Goal: Task Accomplishment & Management: Use online tool/utility

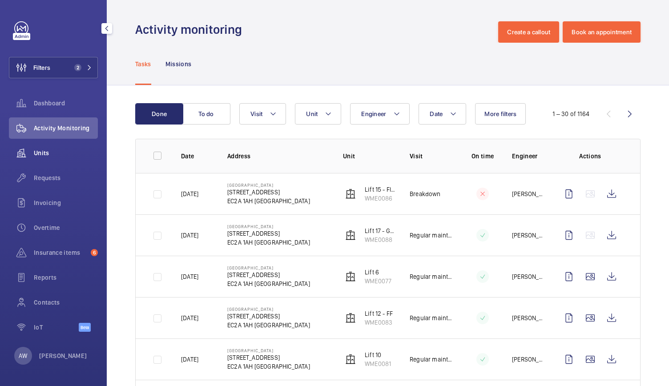
click at [40, 161] on div "Units" at bounding box center [53, 152] width 89 height 21
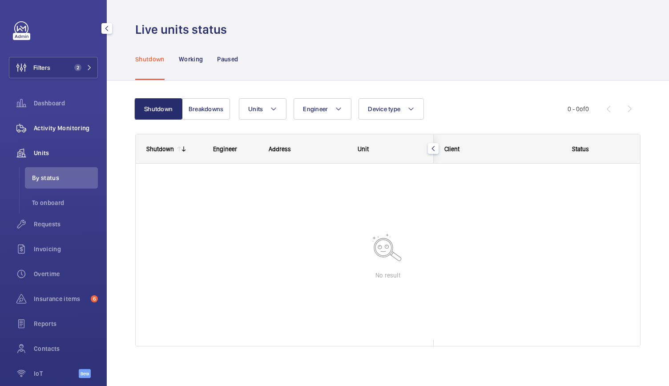
click at [61, 121] on div "Activity Monitoring" at bounding box center [53, 127] width 89 height 21
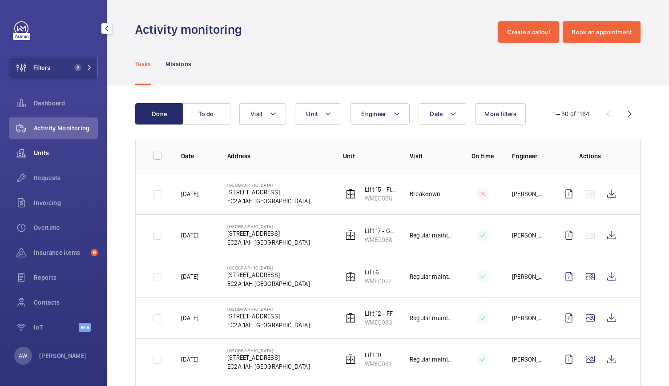
click at [51, 145] on div "Units" at bounding box center [53, 152] width 89 height 21
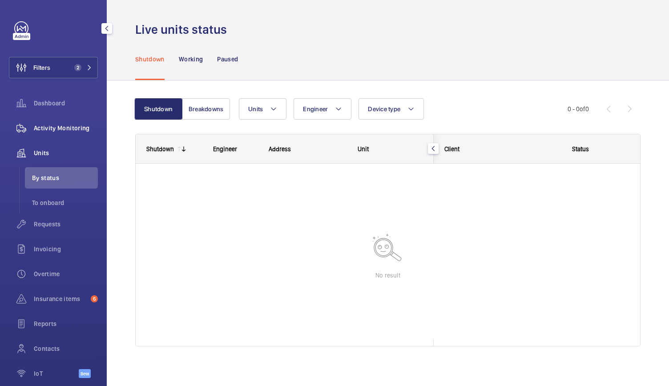
click at [77, 133] on div "Activity Monitoring" at bounding box center [53, 127] width 89 height 21
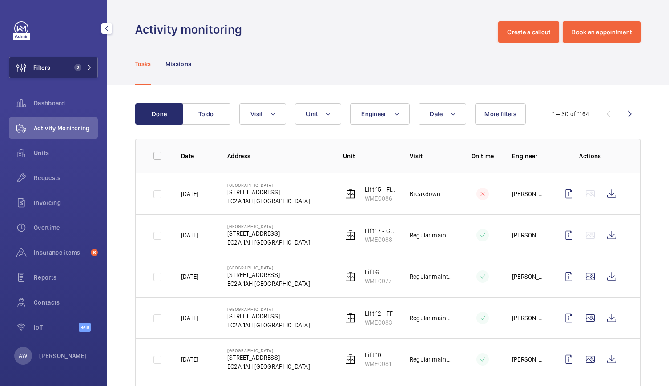
click at [60, 69] on button "Filters 2" at bounding box center [53, 67] width 89 height 21
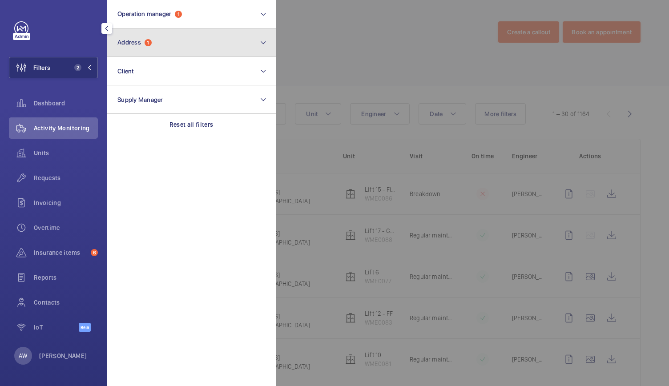
click at [175, 44] on button "Address 1" at bounding box center [191, 42] width 169 height 28
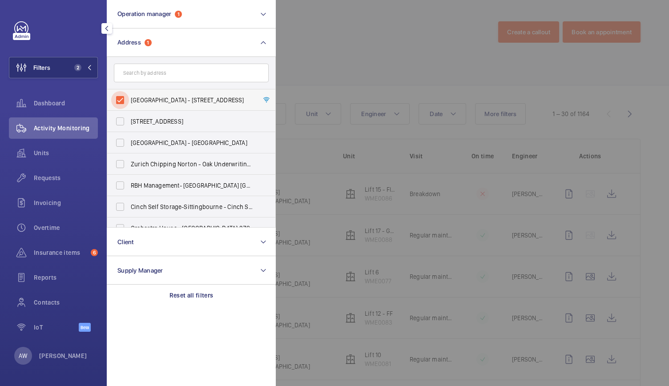
click at [116, 101] on input "Alphabeta Building - 14 - 18 Finsbury Square, LONDON EC2A 1AH" at bounding box center [120, 100] width 18 height 18
checkbox input "false"
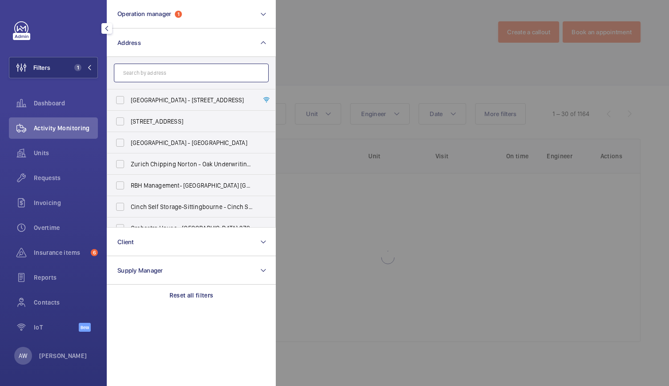
click at [145, 77] on input "text" at bounding box center [191, 73] width 155 height 19
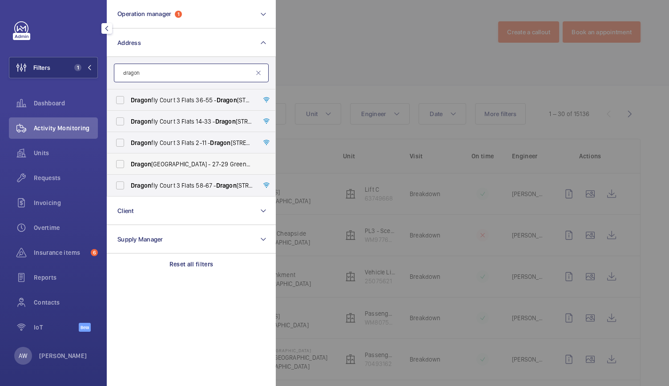
type input "dragon"
click at [153, 171] on label "Dragon Court Building - 27-29 Green Dragon Ct, Macklin St, LONDON WC2B 5LX" at bounding box center [184, 164] width 155 height 21
click at [129, 171] on input "Dragon Court Building - 27-29 Green Dragon Ct, Macklin St, LONDON WC2B 5LX" at bounding box center [120, 164] width 18 height 18
checkbox input "true"
click at [331, 70] on div at bounding box center [610, 193] width 669 height 386
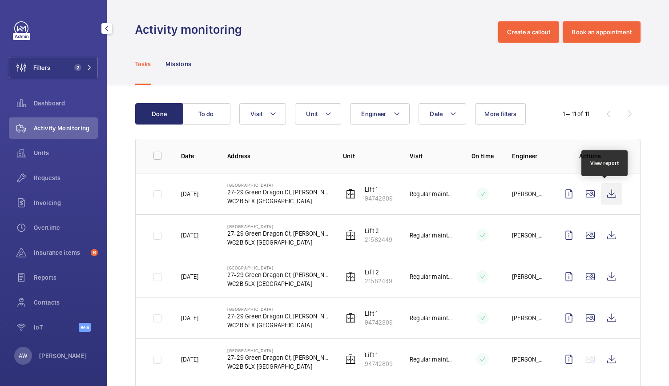
click at [606, 195] on wm-front-icon-button at bounding box center [611, 193] width 21 height 21
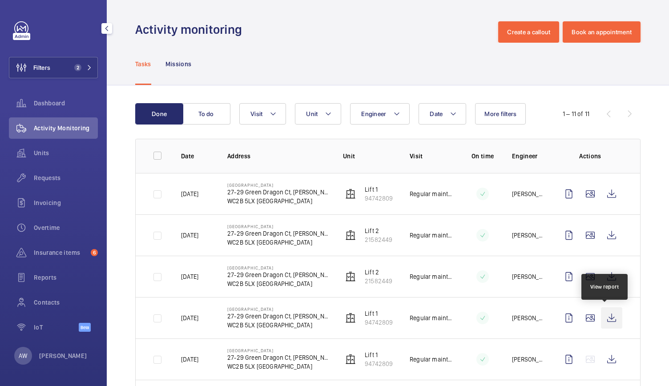
click at [612, 319] on wm-front-icon-button at bounding box center [611, 317] width 21 height 21
click at [39, 176] on span "Requests" at bounding box center [66, 178] width 64 height 9
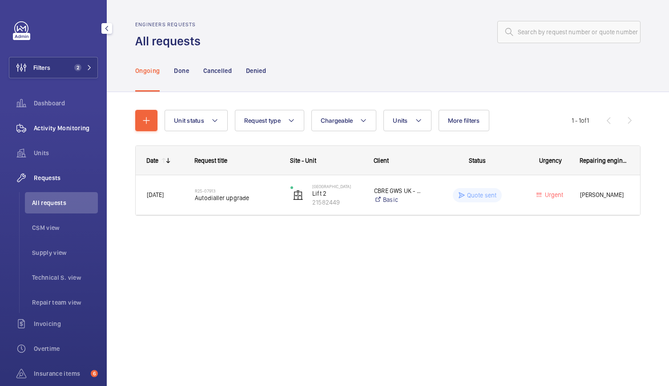
click at [72, 127] on span "Activity Monitoring" at bounding box center [66, 128] width 64 height 9
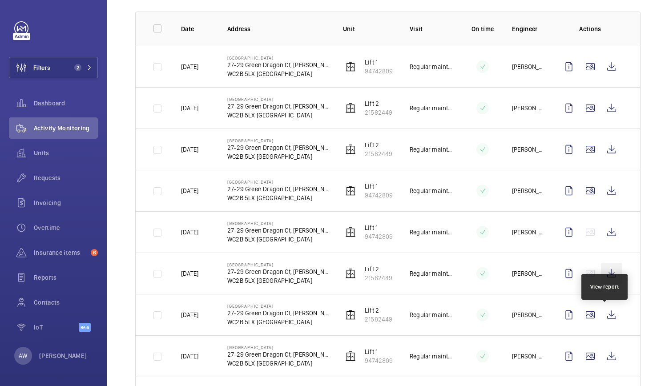
scroll to position [128, 0]
click at [605, 311] on wm-front-icon-button at bounding box center [611, 314] width 21 height 21
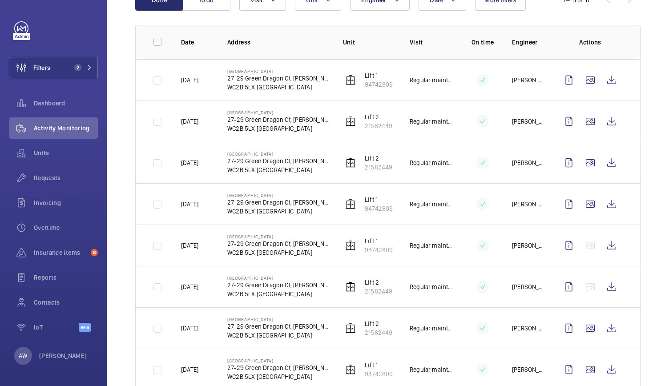
scroll to position [112, 0]
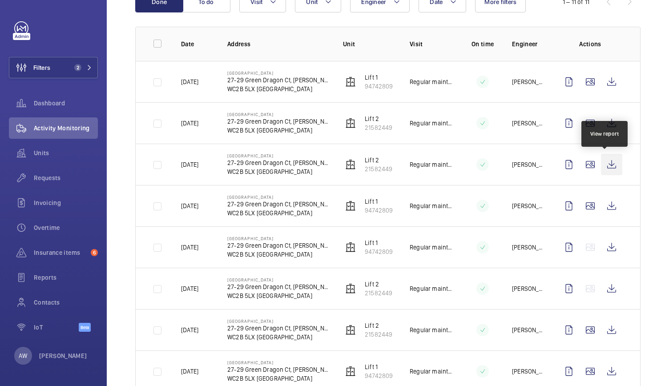
click at [606, 164] on wm-front-icon-button at bounding box center [611, 164] width 21 height 21
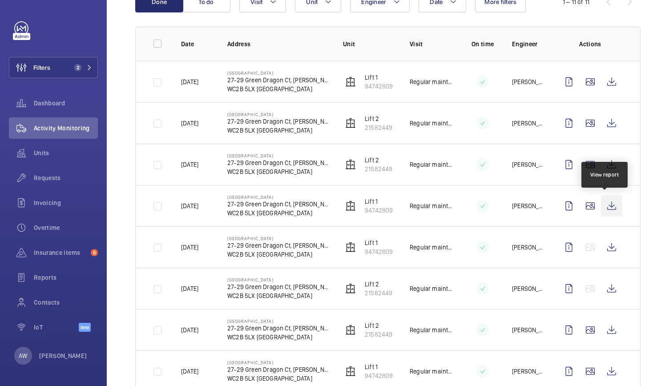
click at [608, 205] on wm-front-icon-button at bounding box center [611, 205] width 21 height 21
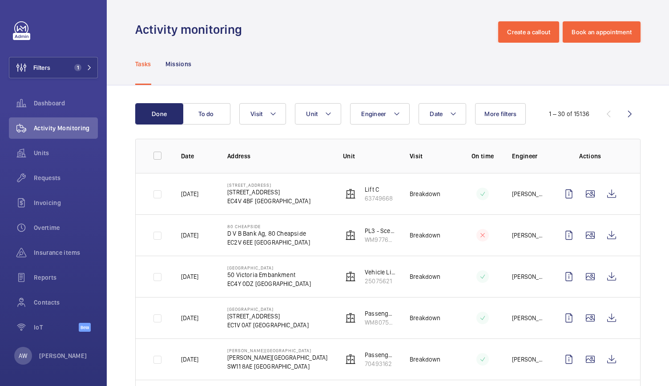
scroll to position [24, 0]
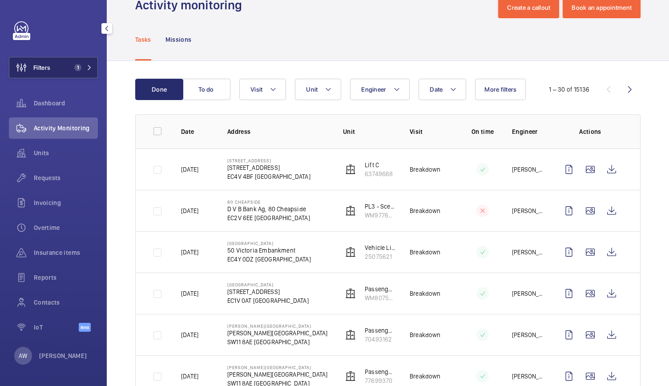
click at [66, 61] on button "Filters 1" at bounding box center [53, 67] width 89 height 21
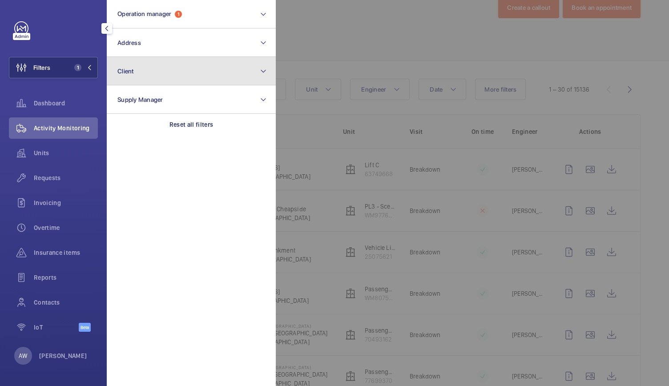
click at [143, 65] on button "Client" at bounding box center [191, 71] width 169 height 28
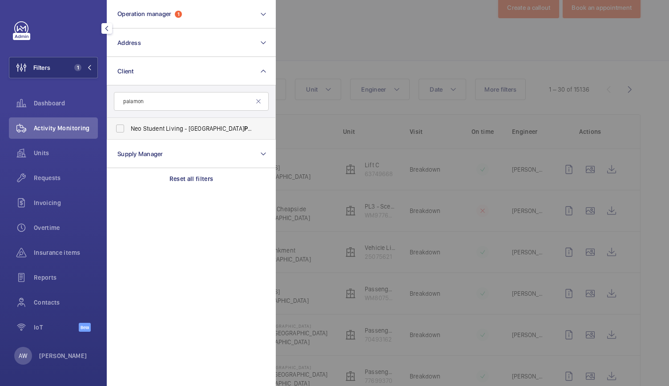
type input "palamon"
click at [145, 129] on span "Neo Student Living - Canterbury Palamon Court" at bounding box center [192, 128] width 122 height 9
click at [129, 129] on input "Neo Student Living - Canterbury Palamon Court" at bounding box center [120, 129] width 18 height 18
checkbox input "true"
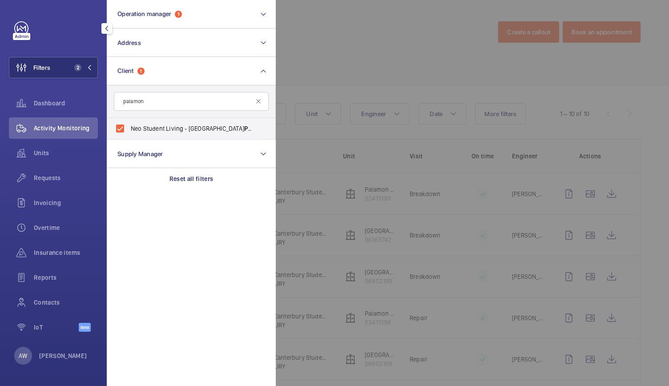
click at [368, 53] on div at bounding box center [610, 193] width 669 height 386
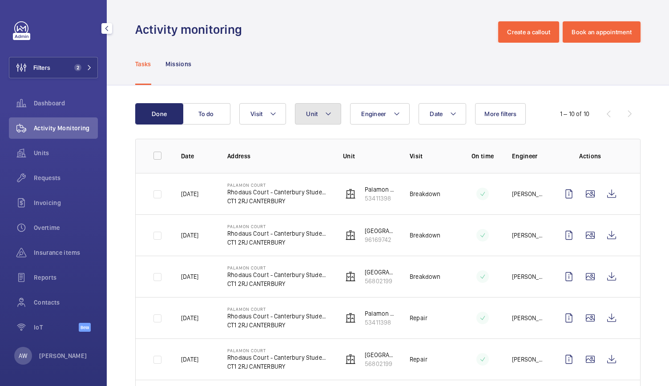
click at [325, 110] on mat-icon at bounding box center [328, 114] width 7 height 11
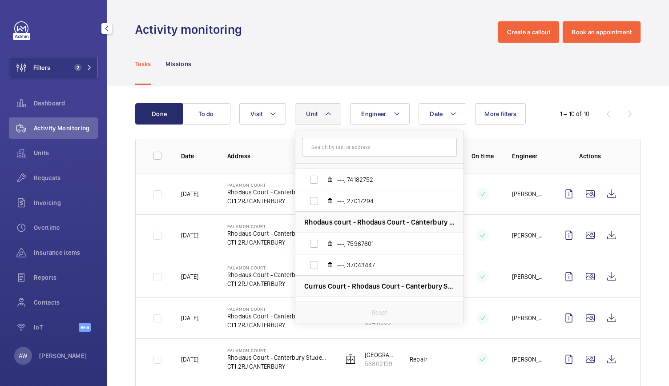
scroll to position [210, 0]
click at [362, 69] on div "Tasks Missions" at bounding box center [387, 64] width 505 height 42
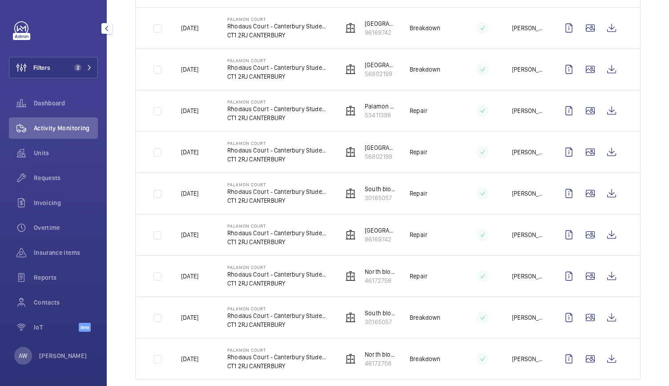
scroll to position [221, 0]
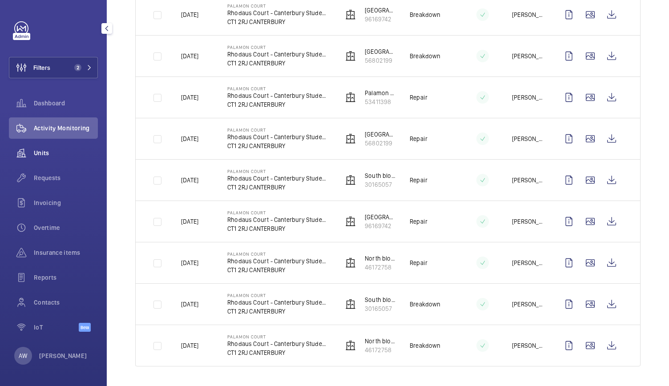
click at [36, 150] on span "Units" at bounding box center [66, 153] width 64 height 9
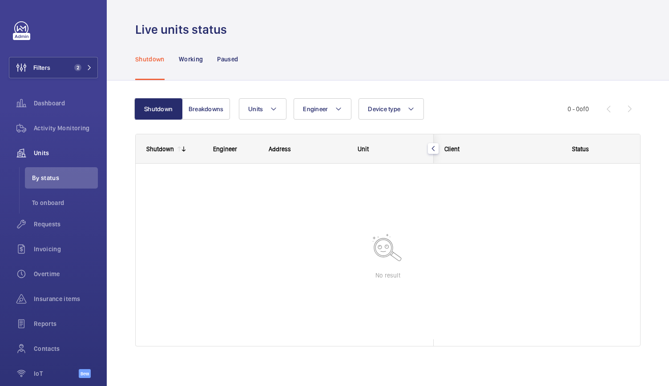
click at [242, 57] on div "Shutdown Working Paused" at bounding box center [387, 59] width 505 height 42
click at [226, 60] on p "Paused" at bounding box center [227, 59] width 21 height 9
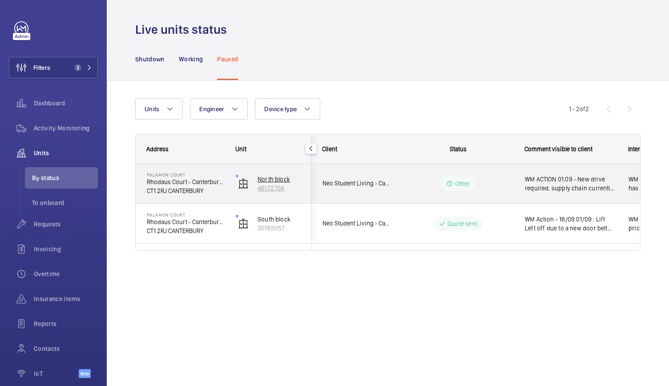
click at [298, 193] on wm-front-device-cell "North block 46172758" at bounding box center [268, 184] width 65 height 22
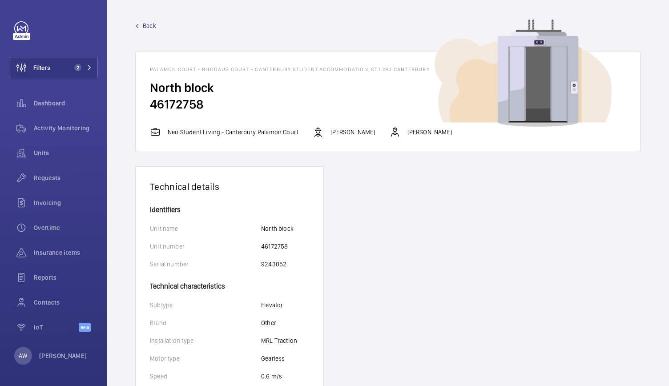
click at [147, 22] on span "Back" at bounding box center [149, 25] width 13 height 9
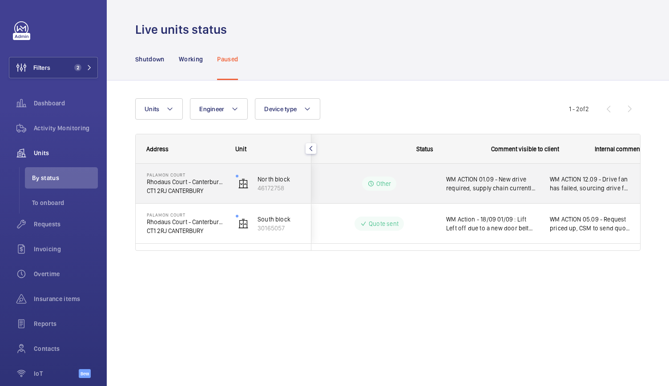
scroll to position [0, 81]
click at [345, 186] on wm-front-pills-cell "Other" at bounding box center [377, 184] width 111 height 14
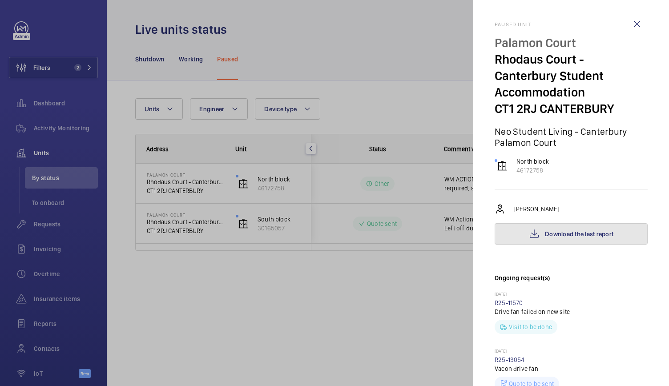
click at [571, 238] on button "Download the last report" at bounding box center [571, 233] width 153 height 21
click at [215, 322] on div at bounding box center [334, 193] width 669 height 386
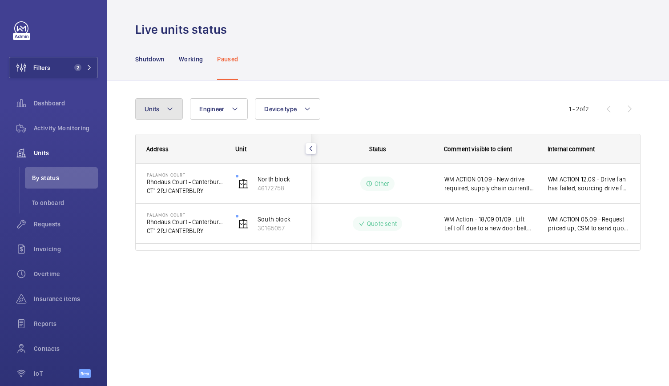
click at [172, 107] on mat-icon at bounding box center [169, 109] width 7 height 11
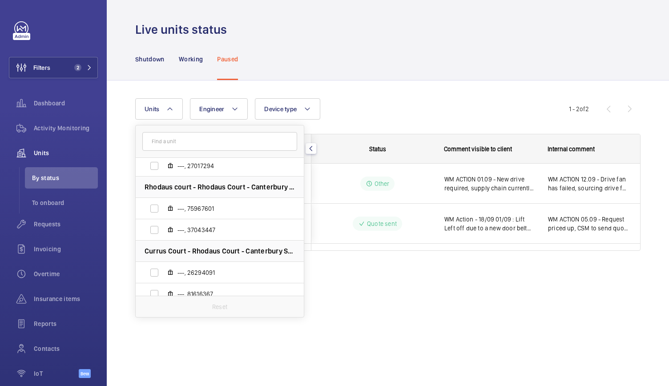
scroll to position [246, 0]
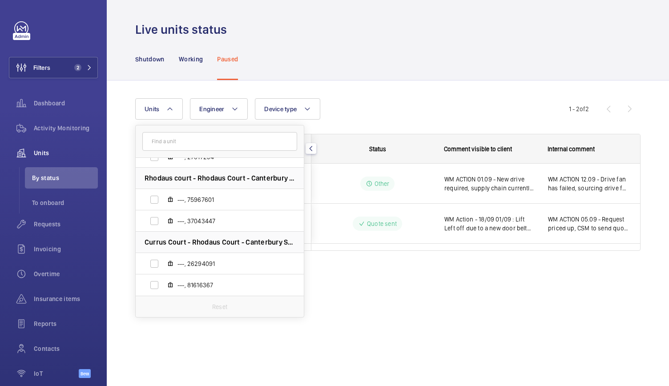
click at [319, 43] on div "Shutdown Working Paused" at bounding box center [387, 59] width 505 height 42
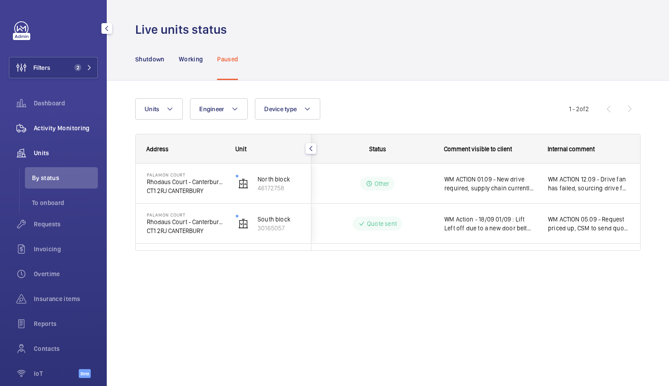
click at [65, 129] on span "Activity Monitoring" at bounding box center [66, 128] width 64 height 9
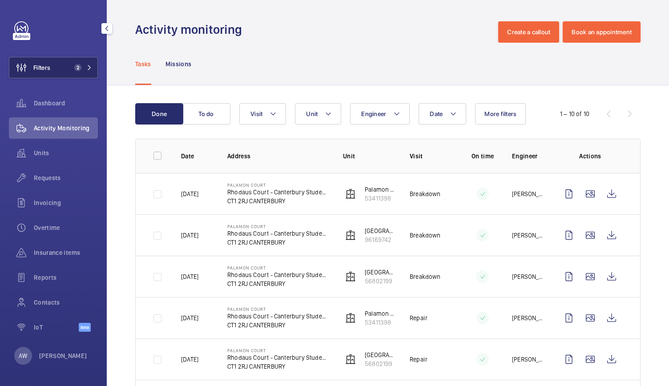
click at [93, 66] on button "Filters 2" at bounding box center [53, 67] width 89 height 21
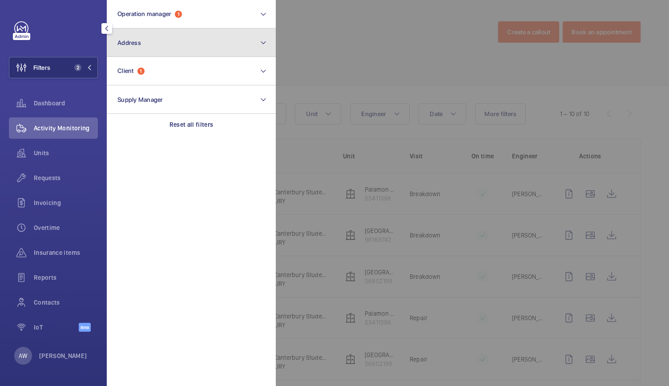
click at [175, 40] on button "Address" at bounding box center [191, 42] width 169 height 28
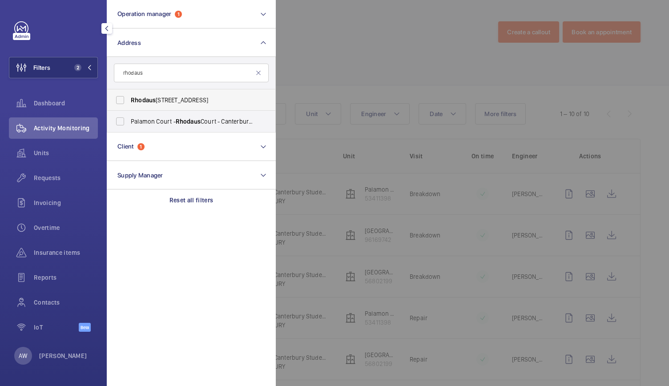
type input "rhodaus"
click at [156, 103] on span "Rhodaus court - CT1 2RJ, CANTERBURY CT1 2RJ" at bounding box center [192, 100] width 122 height 9
click at [129, 103] on input "Rhodaus court - CT1 2RJ, CANTERBURY CT1 2RJ" at bounding box center [120, 100] width 18 height 18
checkbox input "true"
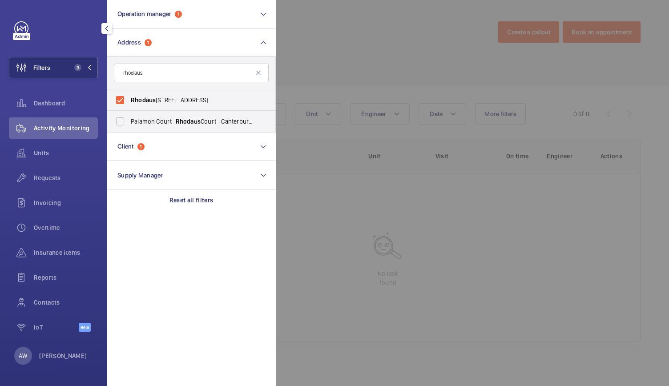
click at [380, 25] on div at bounding box center [610, 193] width 669 height 386
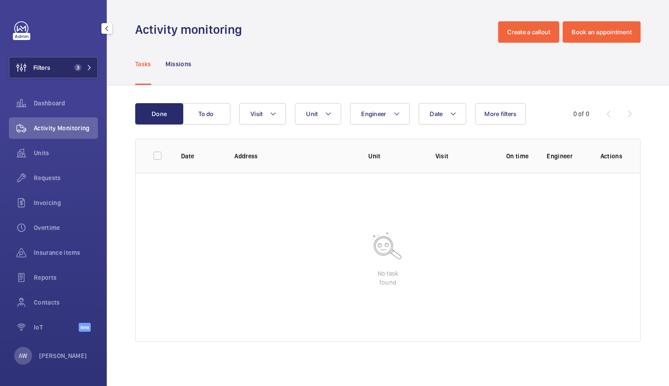
click at [89, 73] on button "Filters 3" at bounding box center [53, 67] width 89 height 21
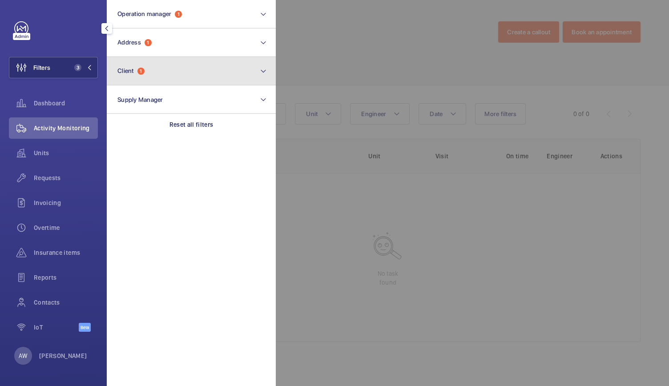
click at [150, 75] on button "Client 1" at bounding box center [191, 71] width 169 height 28
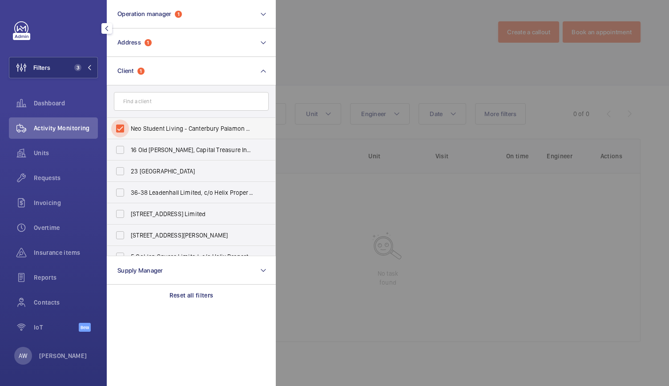
click at [119, 128] on input "Neo Student Living - Canterbury Palamon Court" at bounding box center [120, 129] width 18 height 18
checkbox input "false"
click at [331, 46] on div at bounding box center [610, 193] width 669 height 386
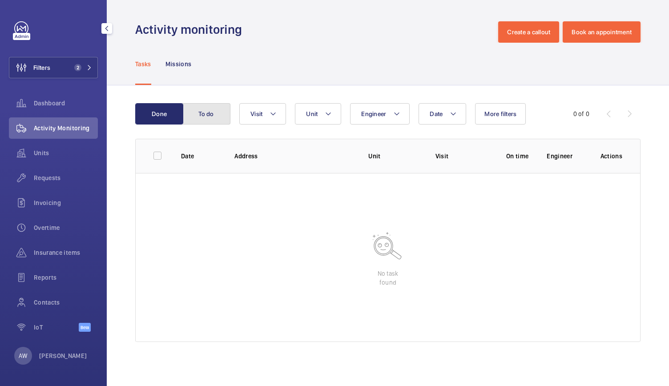
click at [212, 118] on button "To do" at bounding box center [206, 113] width 48 height 21
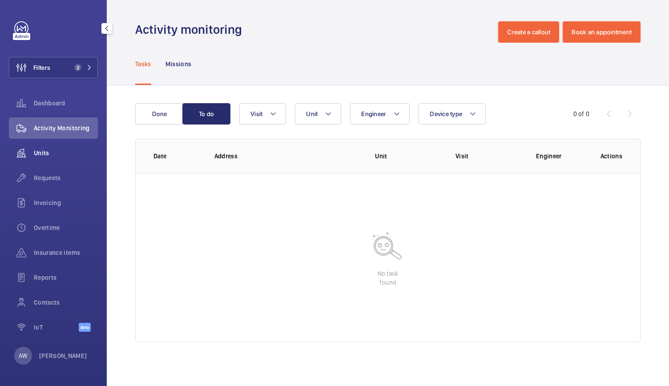
click at [36, 156] on span "Units" at bounding box center [66, 153] width 64 height 9
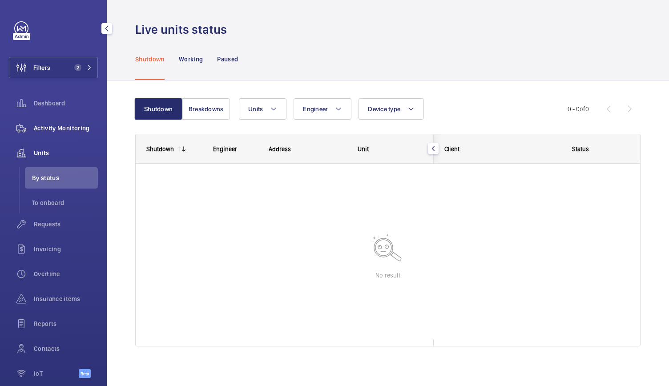
click at [76, 127] on span "Activity Monitoring" at bounding box center [66, 128] width 64 height 9
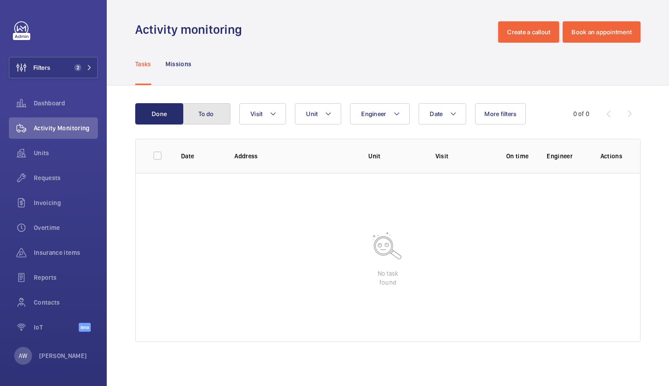
click at [213, 110] on button "To do" at bounding box center [206, 113] width 48 height 21
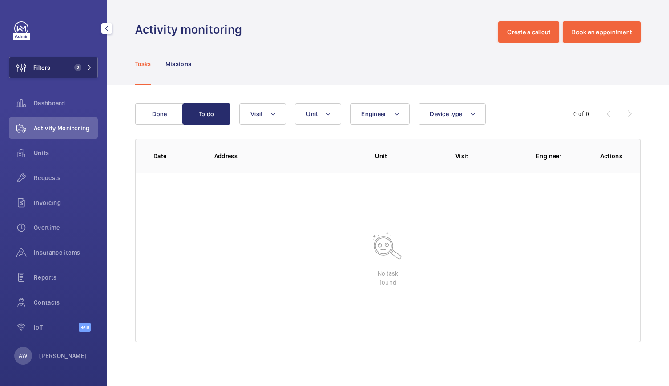
click at [71, 74] on button "Filters 2" at bounding box center [53, 67] width 89 height 21
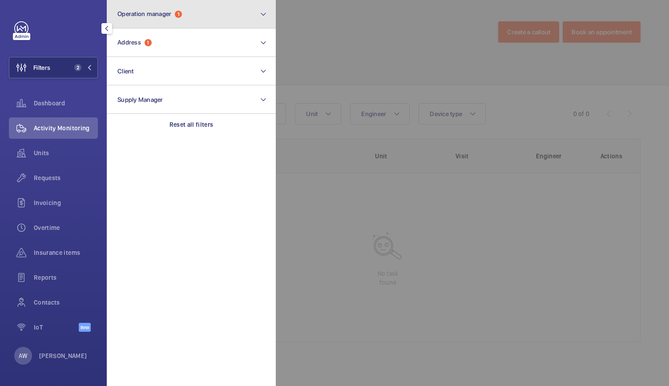
click at [142, 16] on span "Operation manager" at bounding box center [144, 13] width 54 height 7
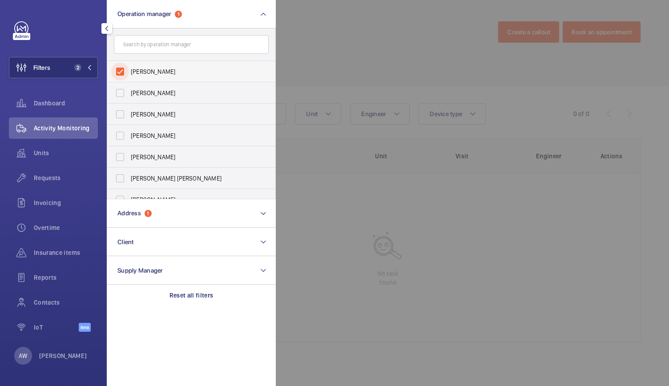
click at [119, 72] on input "[PERSON_NAME]" at bounding box center [120, 72] width 18 height 18
checkbox input "false"
click at [303, 42] on div at bounding box center [610, 193] width 669 height 386
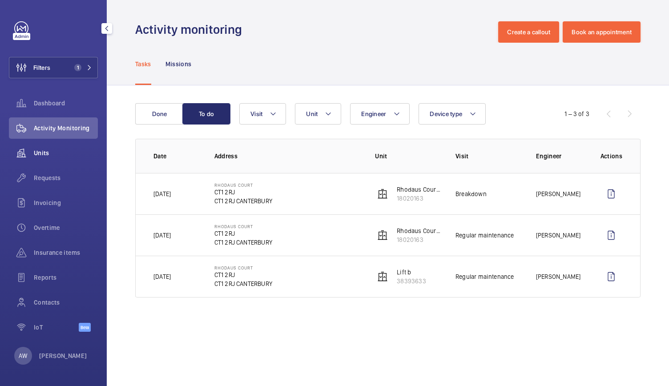
click at [48, 149] on span "Units" at bounding box center [66, 153] width 64 height 9
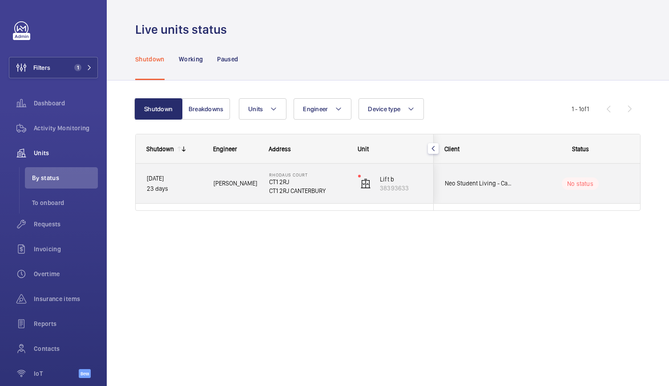
click at [193, 191] on p "23 days" at bounding box center [174, 189] width 55 height 10
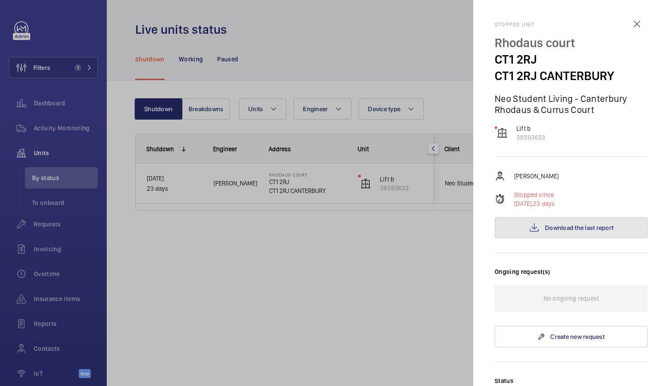
click at [564, 225] on span "Download the last report" at bounding box center [579, 227] width 69 height 7
click at [356, 247] on div at bounding box center [334, 193] width 669 height 386
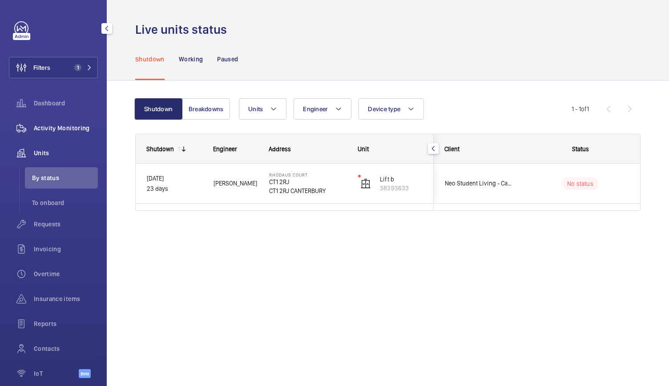
click at [63, 129] on span "Activity Monitoring" at bounding box center [66, 128] width 64 height 9
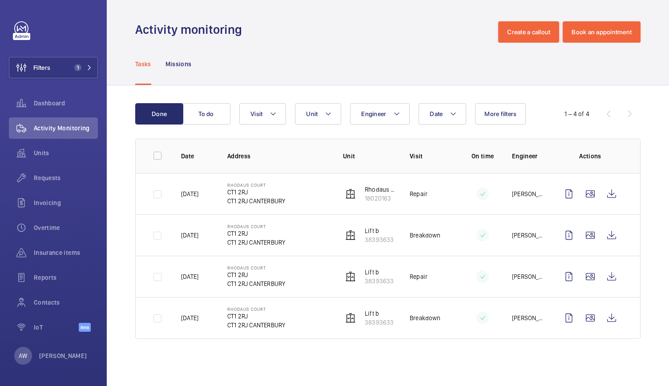
click at [460, 208] on td at bounding box center [475, 193] width 44 height 41
click at [619, 194] on wm-front-icon-button at bounding box center [611, 193] width 21 height 21
click at [84, 177] on span "Requests" at bounding box center [66, 178] width 64 height 9
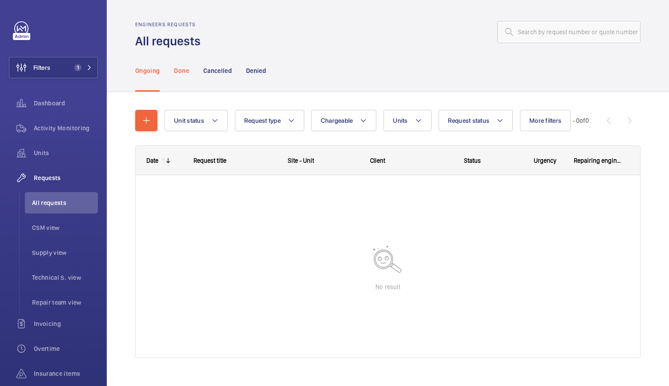
click at [183, 76] on div "Done" at bounding box center [181, 70] width 15 height 42
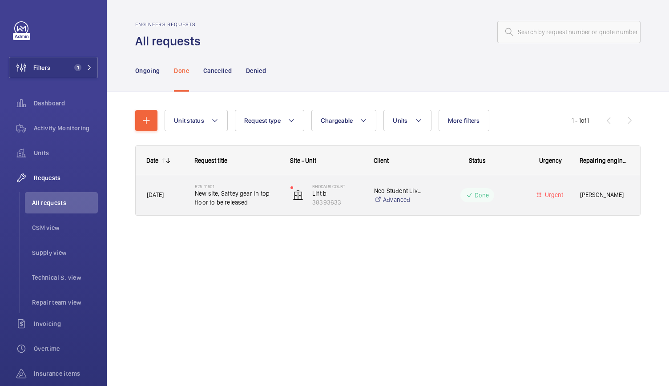
click at [272, 210] on div "R25-11601 New site, Saftey gear in top floor to be released" at bounding box center [231, 195] width 95 height 40
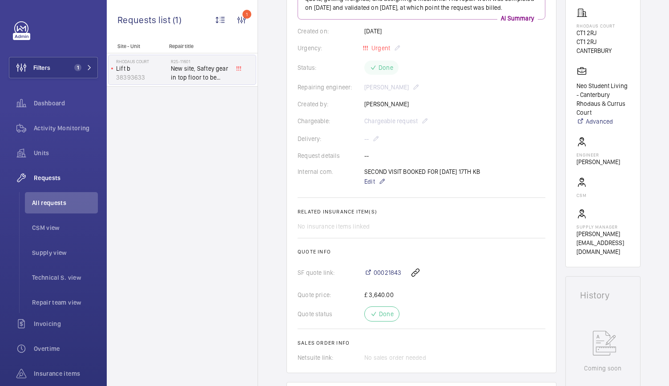
scroll to position [167, 0]
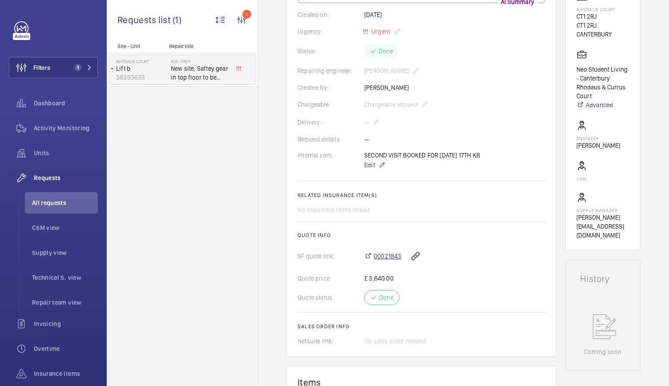
click at [384, 255] on span "00021843" at bounding box center [388, 256] width 28 height 9
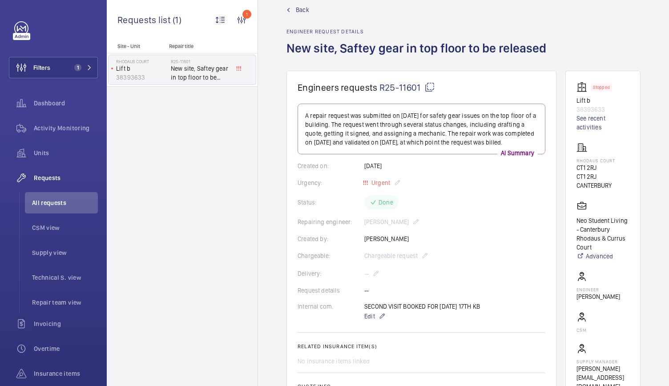
scroll to position [0, 0]
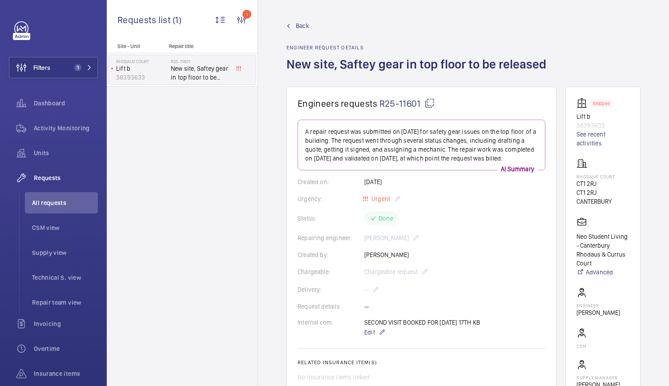
click at [296, 26] on span "Back" at bounding box center [302, 25] width 13 height 9
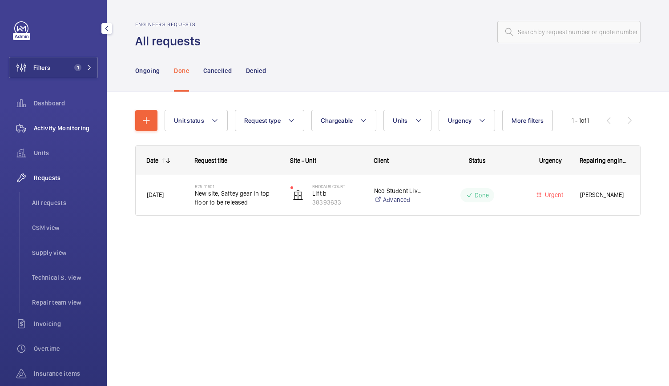
click at [60, 133] on div "Activity Monitoring" at bounding box center [53, 127] width 89 height 21
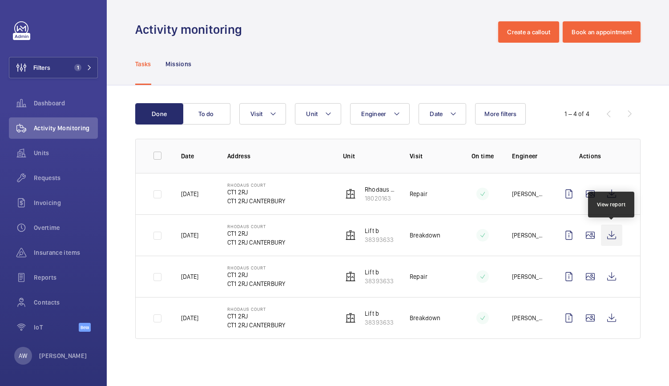
click at [613, 230] on wm-front-icon-button at bounding box center [611, 235] width 21 height 21
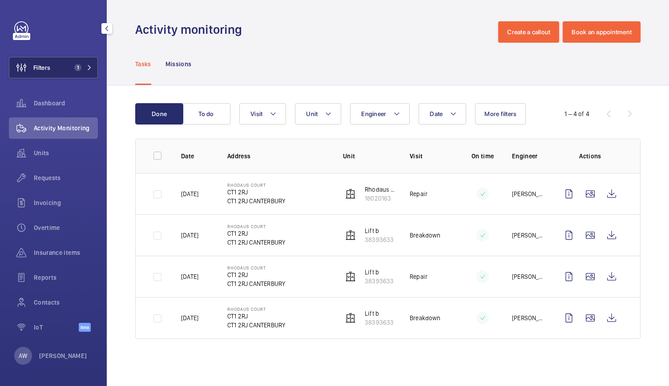
click at [91, 74] on button "Filters 1" at bounding box center [53, 67] width 89 height 21
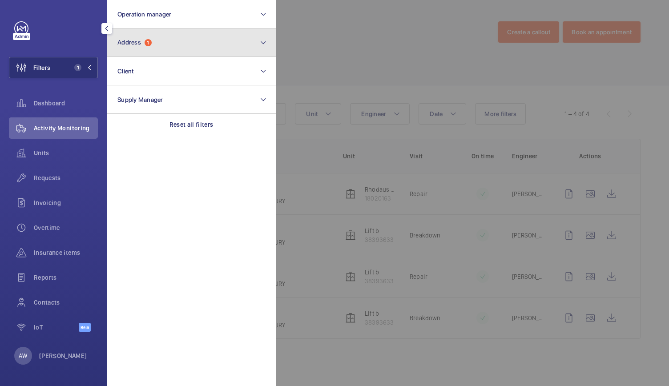
click at [169, 52] on button "Address 1" at bounding box center [191, 42] width 169 height 28
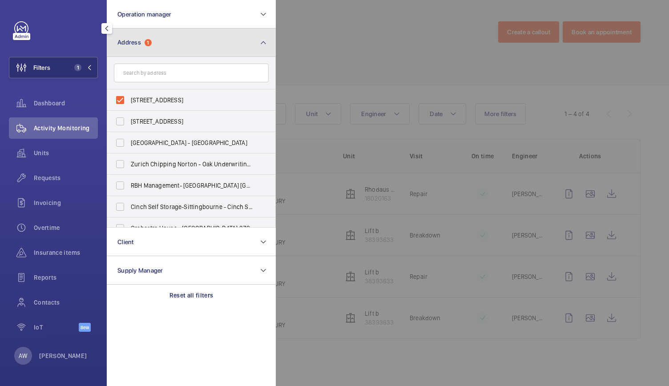
click at [169, 52] on button "Address 1" at bounding box center [191, 42] width 169 height 28
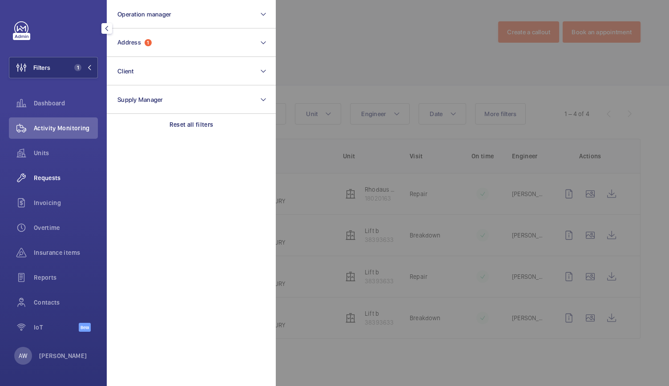
click at [40, 183] on div "Requests" at bounding box center [53, 177] width 89 height 21
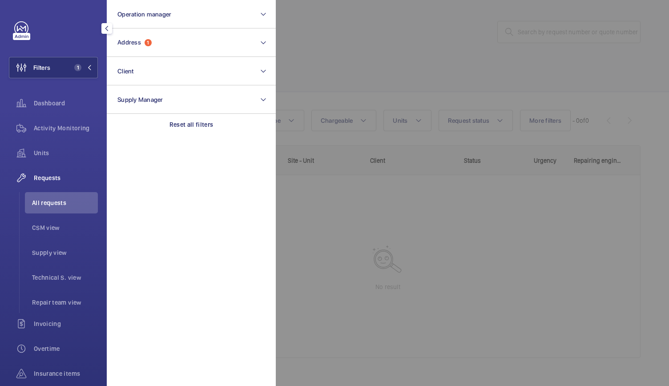
click at [336, 65] on div at bounding box center [610, 193] width 669 height 386
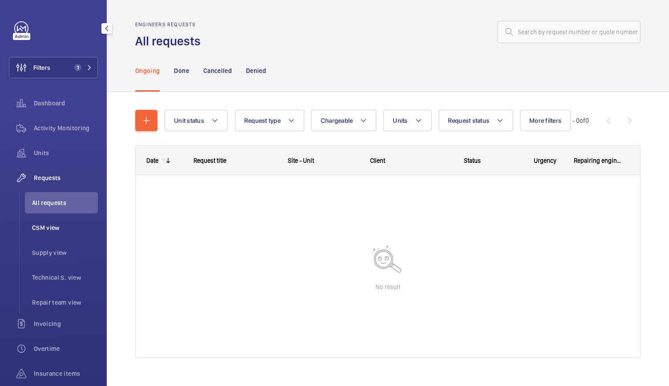
click at [54, 231] on span "CSM view" at bounding box center [65, 227] width 66 height 9
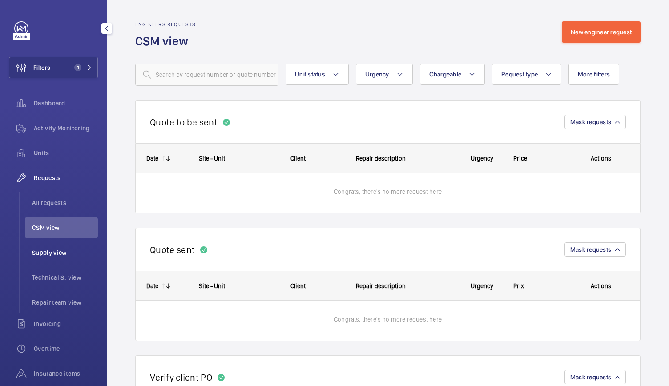
click at [54, 251] on span "Supply view" at bounding box center [65, 252] width 66 height 9
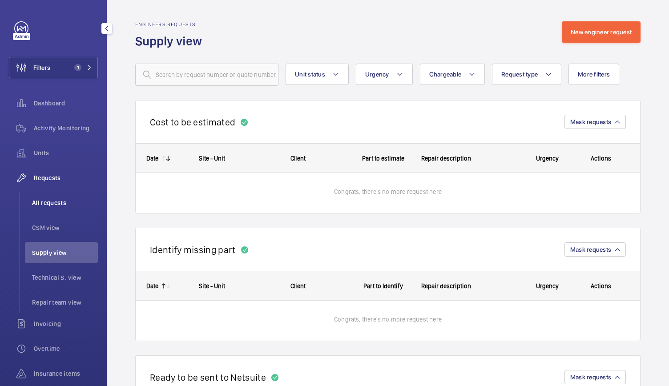
click at [49, 198] on span "All requests" at bounding box center [65, 202] width 66 height 9
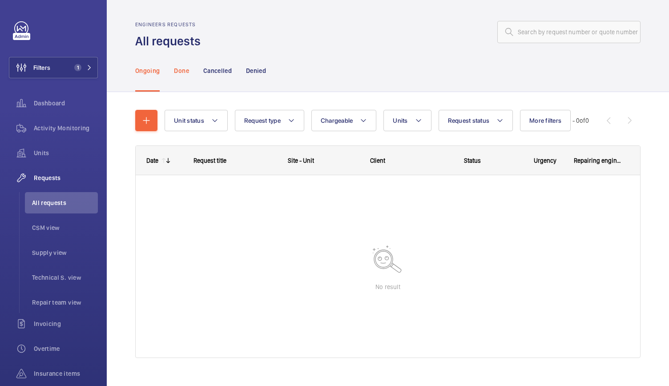
click at [182, 67] on p "Done" at bounding box center [181, 70] width 15 height 9
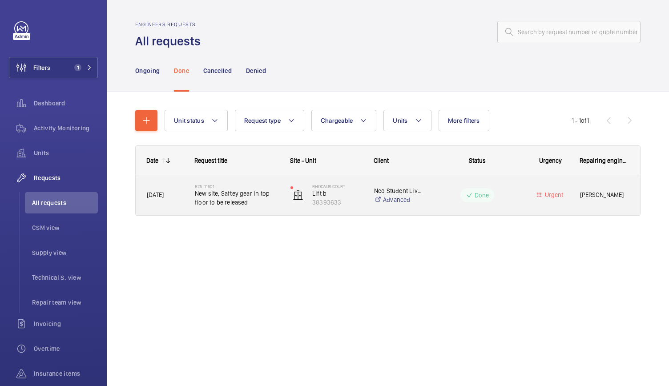
click at [273, 202] on span "New site, Saftey gear in top floor to be released" at bounding box center [237, 198] width 84 height 18
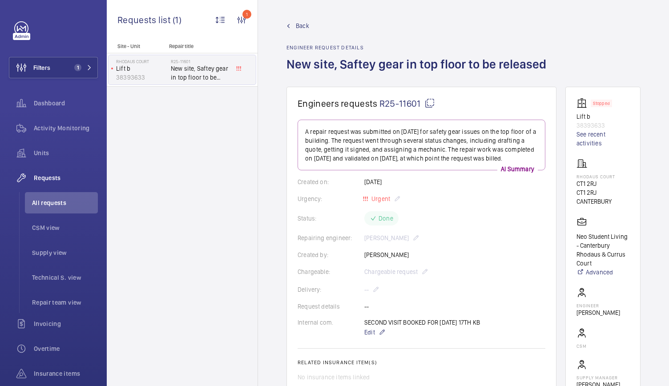
click at [302, 28] on span "Back" at bounding box center [302, 25] width 13 height 9
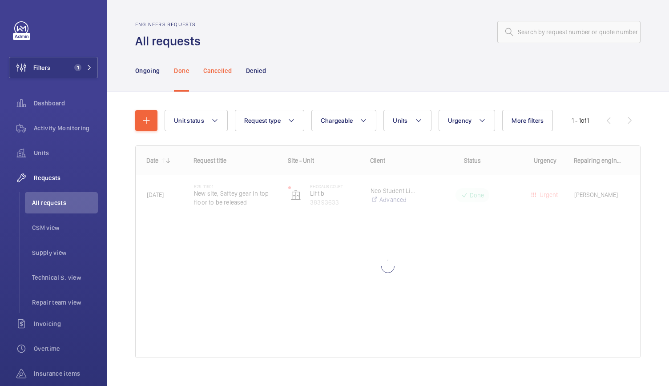
click at [222, 75] on p "Cancelled" at bounding box center [217, 70] width 28 height 9
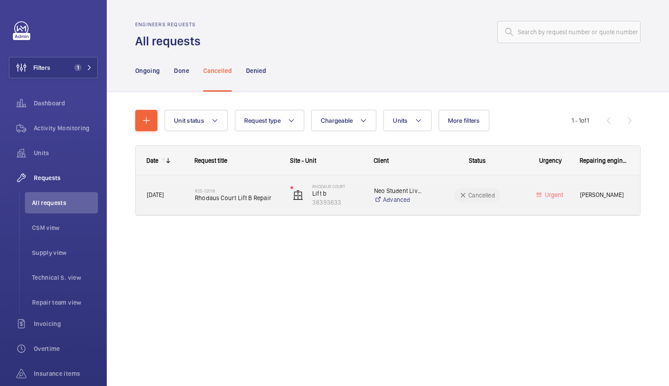
click at [187, 209] on div "R25-12018 Rhodaus Court Lift B Repair" at bounding box center [231, 195] width 95 height 40
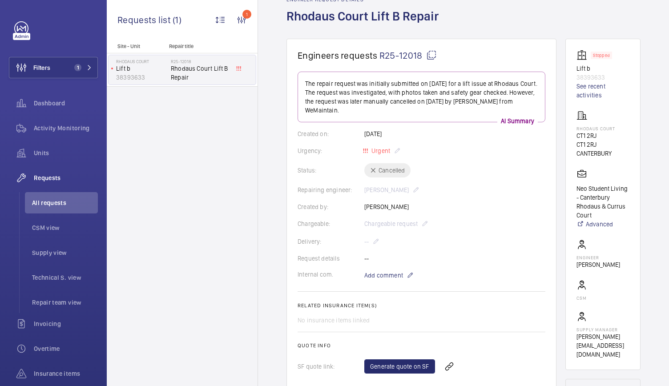
scroll to position [48, 0]
click at [395, 178] on wm-front-card-body "The repair request was initially submitted on [DATE] for a lift issue at Rhodau…" at bounding box center [422, 263] width 248 height 384
click at [396, 174] on div "Status: Cancelled" at bounding box center [422, 170] width 248 height 14
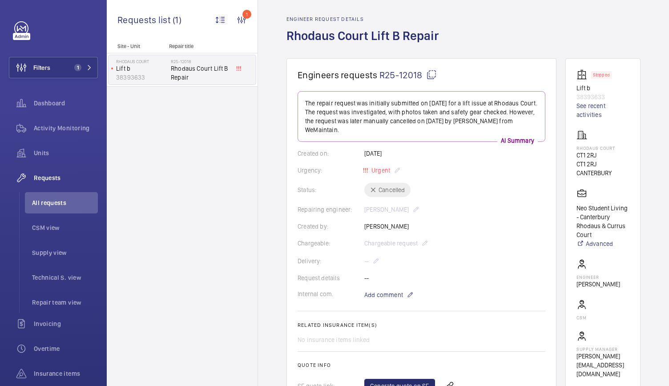
scroll to position [0, 0]
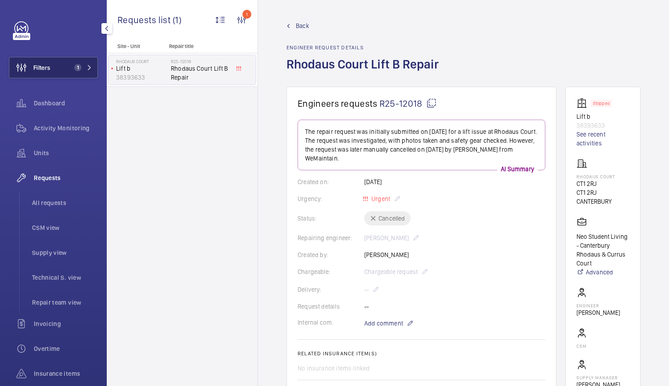
click at [87, 67] on mat-icon at bounding box center [89, 67] width 5 height 5
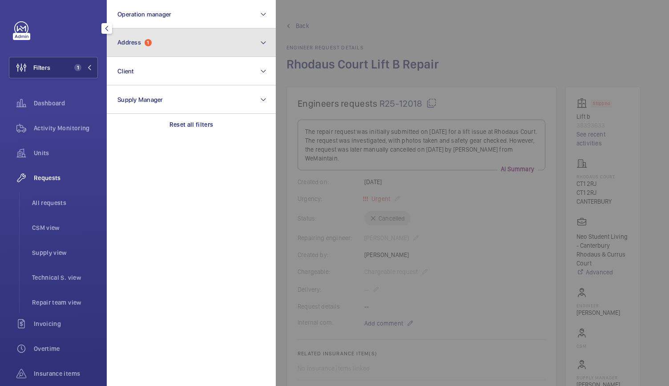
click at [137, 46] on span "Address" at bounding box center [129, 42] width 24 height 7
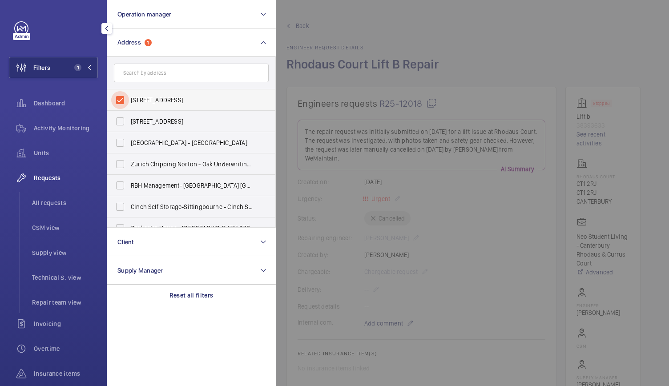
click at [120, 96] on input "[STREET_ADDRESS]" at bounding box center [120, 100] width 18 height 18
checkbox input "false"
click at [134, 78] on input "text" at bounding box center [191, 73] width 155 height 19
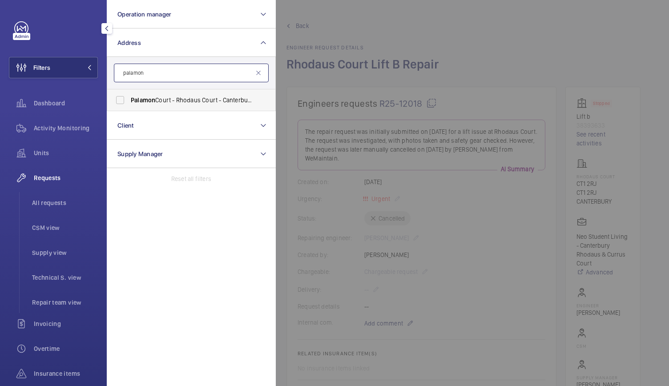
type input "palamon"
click at [134, 105] on label "Palamon Court - Rhodaus Court - Canterbury Student Accommodation, [GEOGRAPHIC_D…" at bounding box center [184, 99] width 155 height 21
click at [129, 105] on input "Palamon Court - Rhodaus Court - Canterbury Student Accommodation, [GEOGRAPHIC_D…" at bounding box center [120, 100] width 18 height 18
checkbox input "true"
click at [46, 150] on span "Units" at bounding box center [66, 153] width 64 height 9
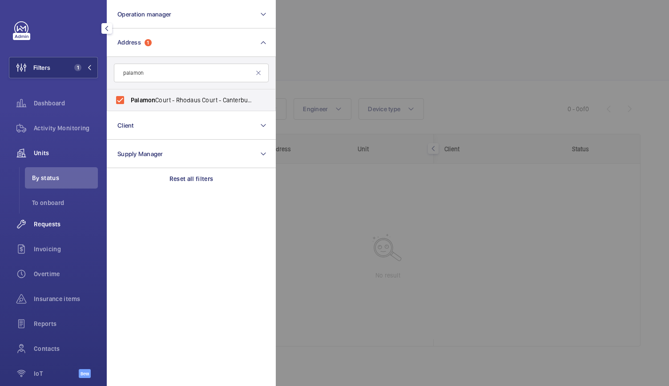
click at [34, 227] on span "Requests" at bounding box center [66, 224] width 64 height 9
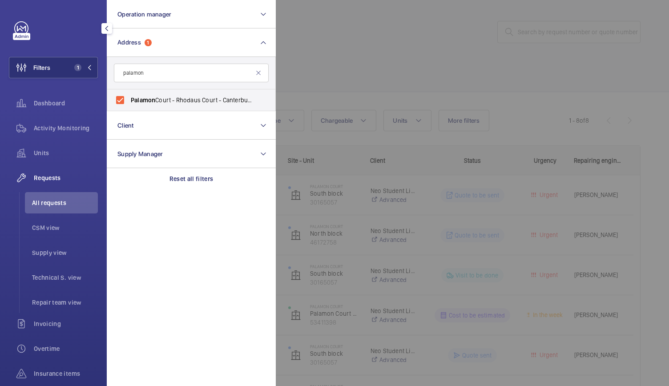
click at [361, 62] on div at bounding box center [610, 193] width 669 height 386
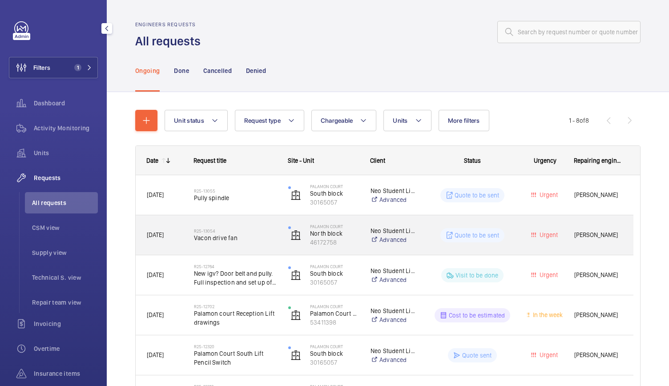
click at [254, 237] on span "Vacon drive fan" at bounding box center [235, 238] width 83 height 9
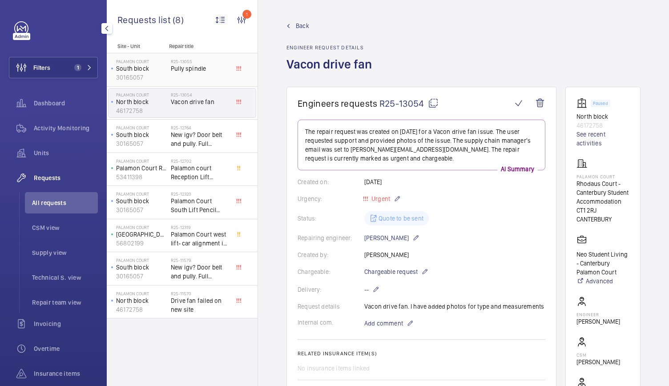
click at [195, 79] on div "R25-13055 Pully spindle" at bounding box center [200, 72] width 59 height 26
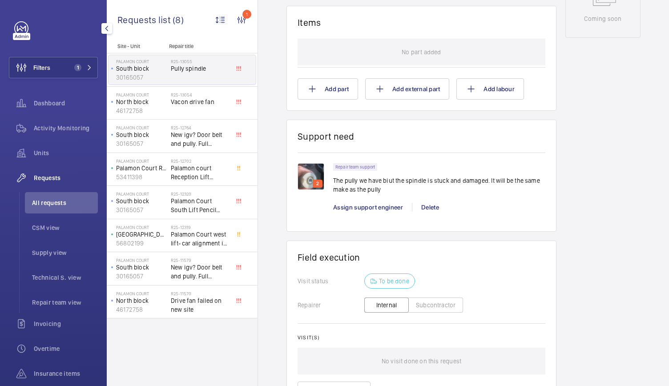
scroll to position [519, 0]
click at [202, 102] on span "Vacon drive fan" at bounding box center [200, 101] width 59 height 9
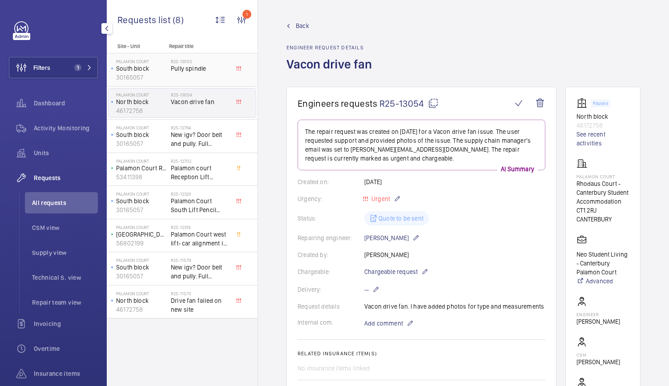
click at [190, 75] on div "R25-13055 Pully spindle" at bounding box center [200, 72] width 59 height 26
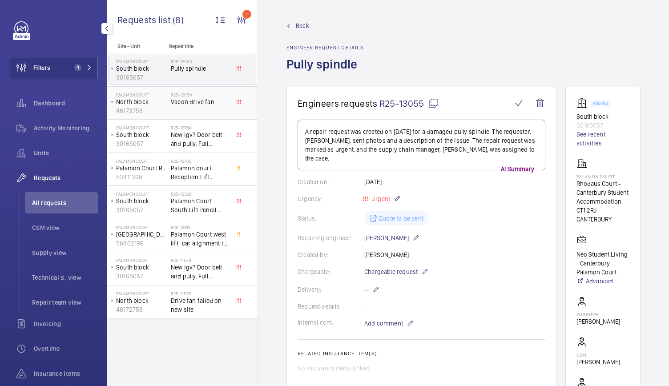
click at [200, 99] on span "Vacon drive fan" at bounding box center [200, 101] width 59 height 9
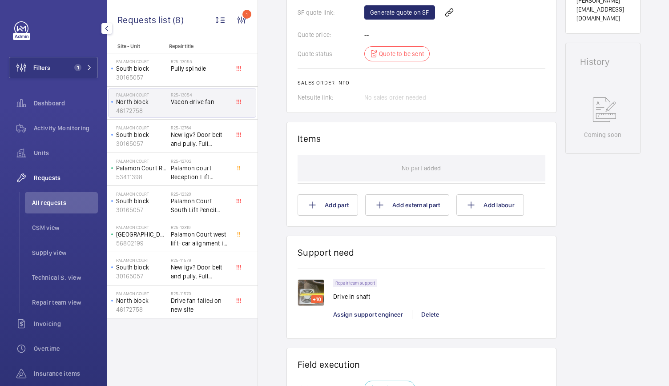
scroll to position [403, 0]
click at [306, 287] on img at bounding box center [311, 292] width 27 height 27
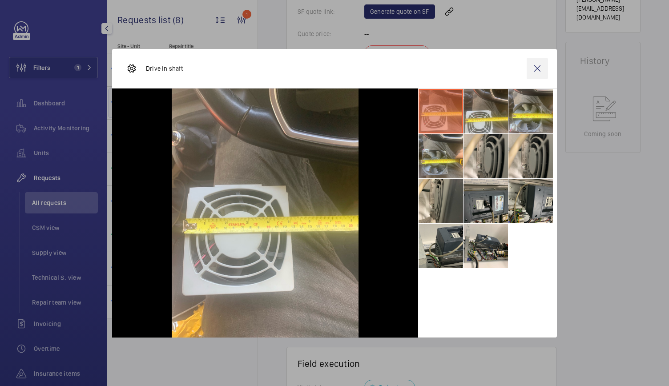
click at [537, 65] on wm-front-icon-button at bounding box center [537, 68] width 21 height 21
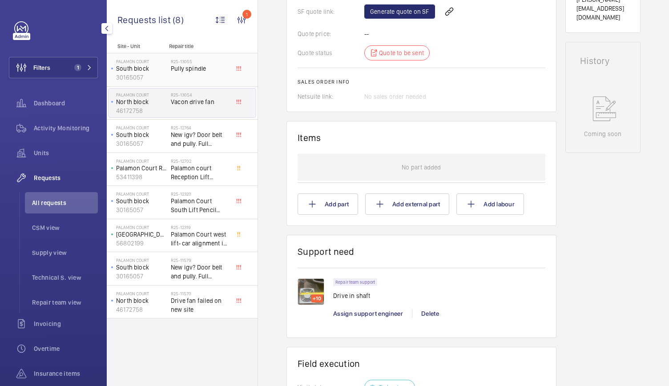
click at [195, 77] on div "R25-13055 Pully spindle" at bounding box center [200, 72] width 59 height 26
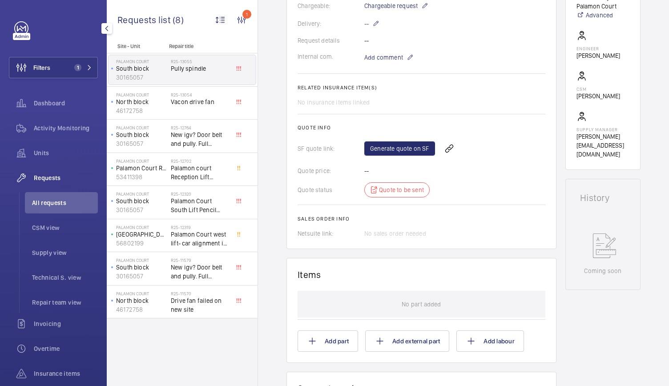
scroll to position [268, 0]
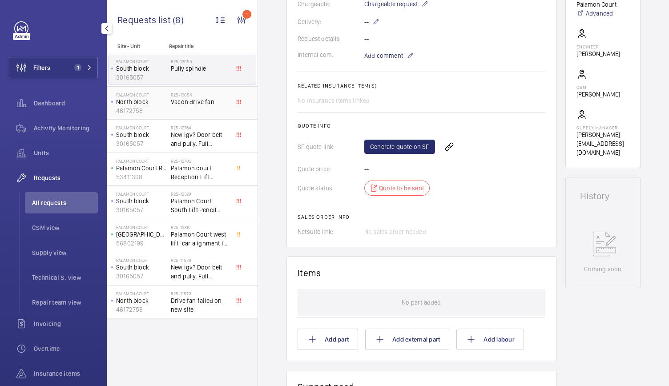
click at [194, 113] on div "R25-[STREET_ADDRESS] fan" at bounding box center [200, 105] width 59 height 26
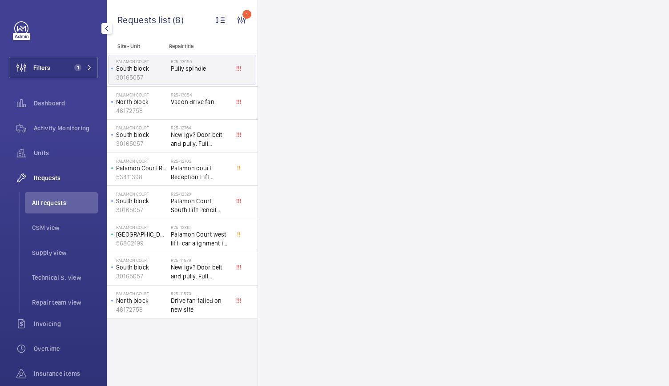
click at [170, 77] on div "[GEOGRAPHIC_DATA]" at bounding box center [140, 69] width 62 height 29
click at [216, 87] on div "[GEOGRAPHIC_DATA] 46172758 R25-13054 Vacon drive fan" at bounding box center [182, 103] width 151 height 33
click at [216, 76] on div "R25-13055 Pully spindle" at bounding box center [200, 72] width 59 height 26
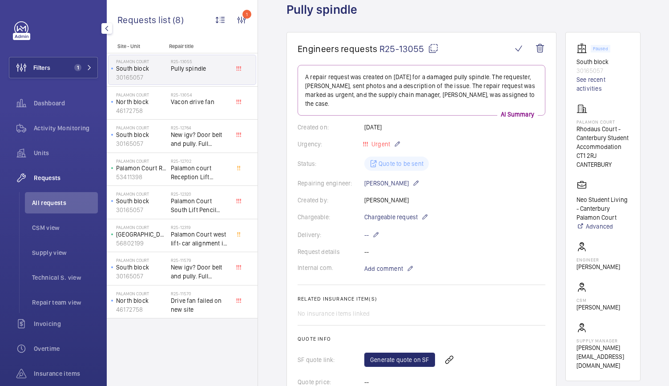
scroll to position [54, 0]
click at [207, 144] on span "New igv? Door belt and pully. Full inspection and set up of doors." at bounding box center [200, 139] width 59 height 18
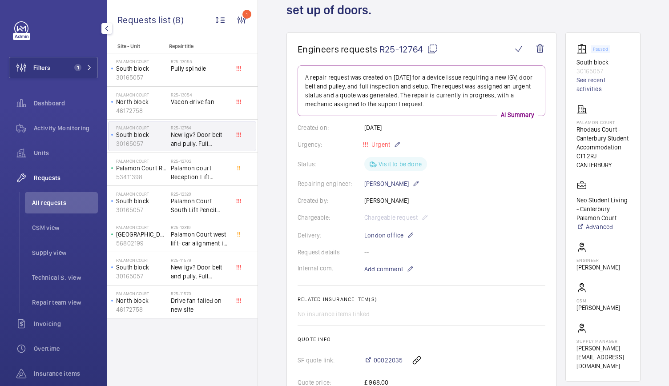
scroll to position [71, 0]
click at [201, 268] on span "New igv? Door belt and pully. Full inspection and set up of doors." at bounding box center [200, 272] width 59 height 18
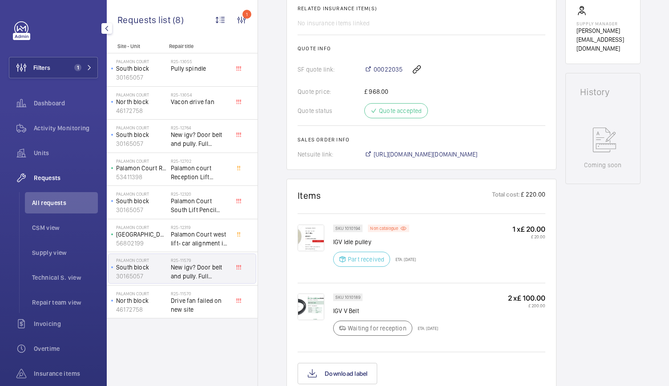
scroll to position [384, 0]
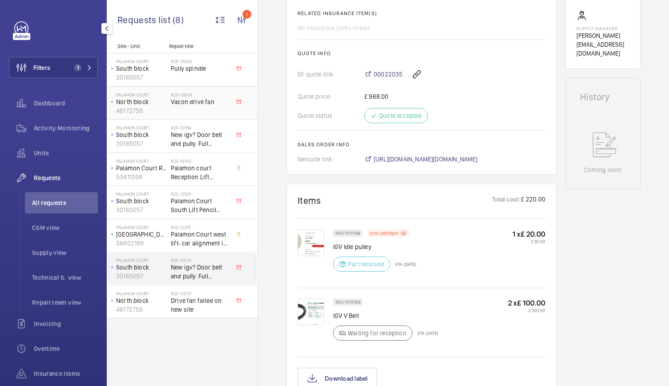
click at [193, 91] on div "R25-[STREET_ADDRESS] fan" at bounding box center [202, 103] width 62 height 29
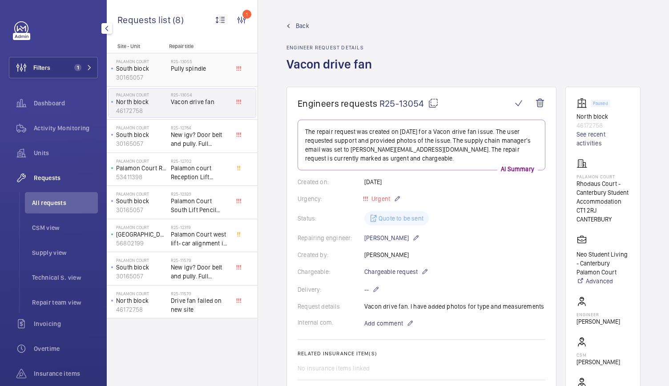
click at [204, 75] on div "R25-13055 Pully spindle" at bounding box center [200, 72] width 59 height 26
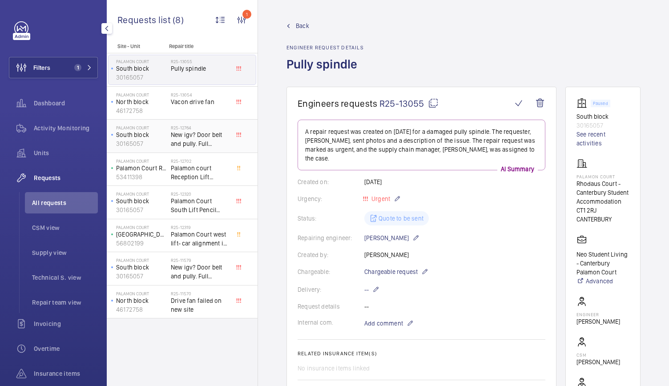
click at [193, 145] on span "New igv? Door belt and pully. Full inspection and set up of doors." at bounding box center [200, 139] width 59 height 18
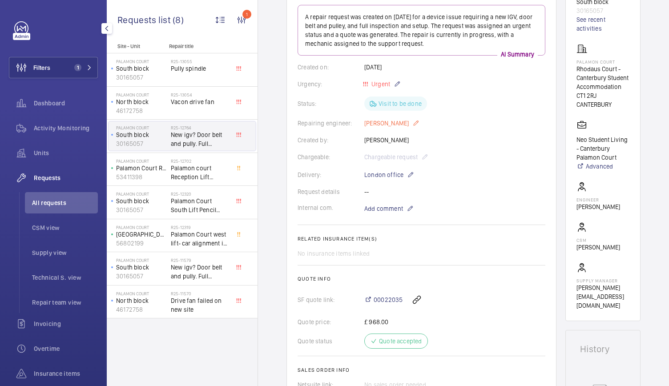
scroll to position [131, 0]
click at [203, 206] on span "Palamon Court South Lift Pencil Switch" at bounding box center [200, 206] width 59 height 18
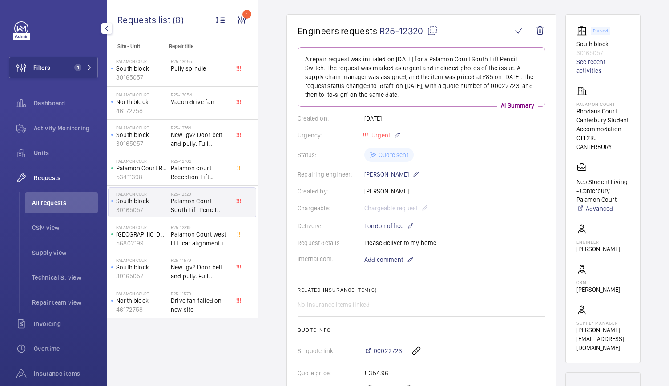
scroll to position [72, 0]
click at [187, 170] on span "Palamon court Reception Lift drawings" at bounding box center [200, 173] width 59 height 18
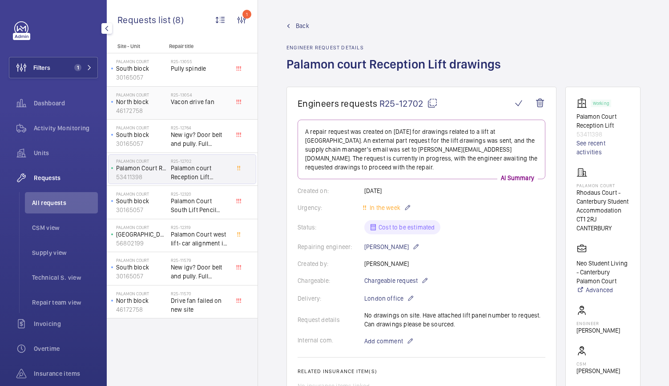
click at [202, 98] on span "Vacon drive fan" at bounding box center [200, 101] width 59 height 9
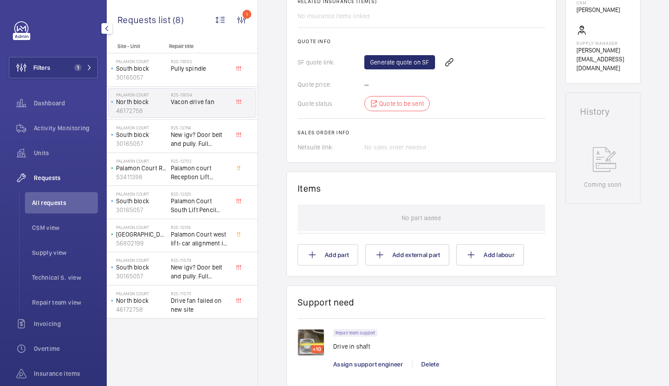
scroll to position [353, 0]
click at [183, 63] on h2 "R25-13055" at bounding box center [200, 61] width 59 height 5
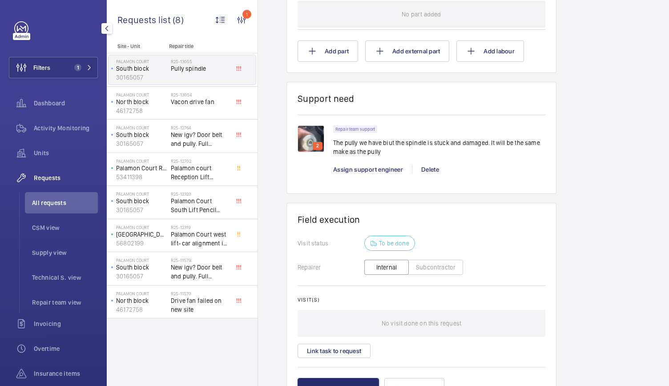
scroll to position [574, 0]
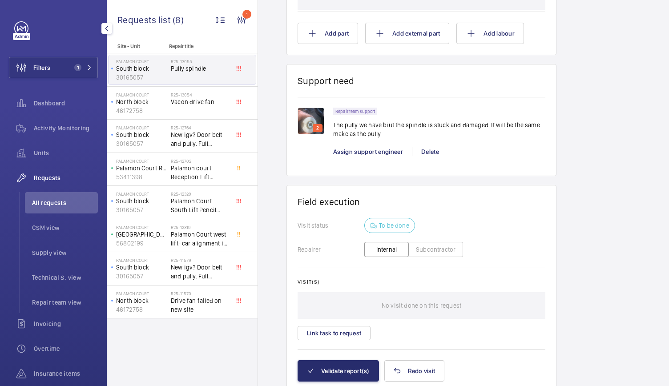
click at [305, 115] on img at bounding box center [311, 121] width 27 height 27
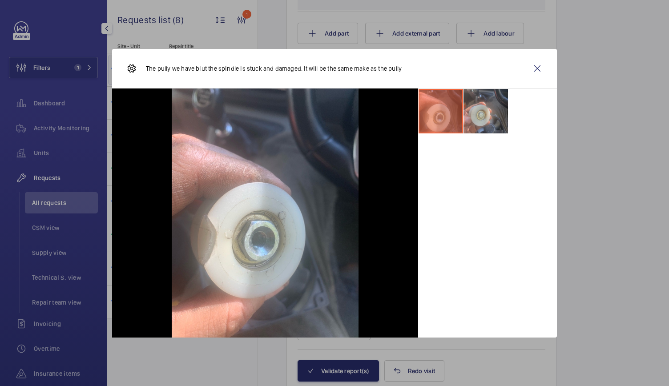
click at [489, 113] on li at bounding box center [486, 111] width 44 height 44
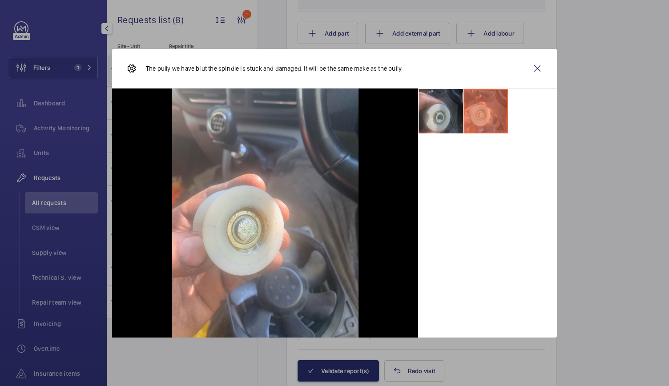
click at [438, 120] on li at bounding box center [441, 111] width 44 height 44
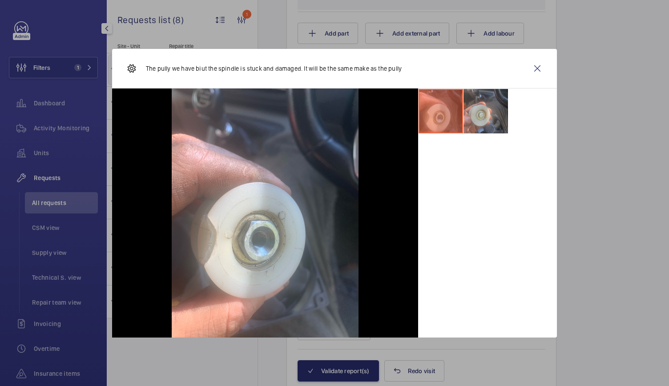
click at [480, 103] on li at bounding box center [486, 111] width 44 height 44
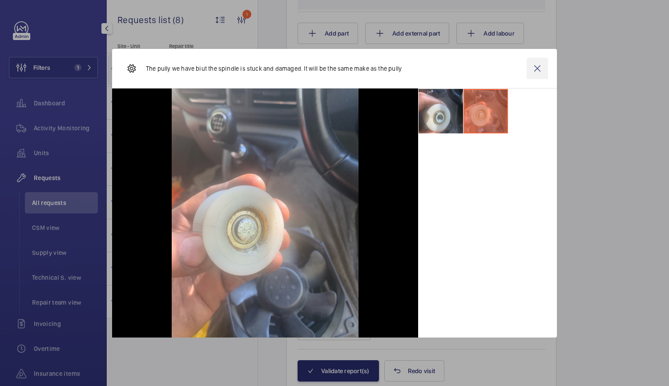
click at [536, 72] on wm-front-icon-button at bounding box center [537, 68] width 21 height 21
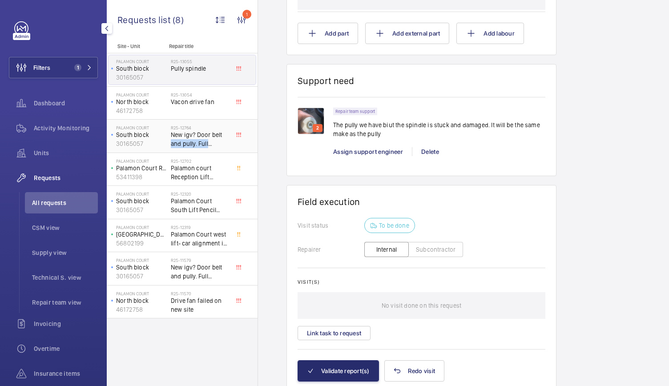
drag, startPoint x: 234, startPoint y: 145, endPoint x: 220, endPoint y: 132, distance: 18.9
click at [220, 132] on div "[GEOGRAPHIC_DATA] 30165057 R25-12764 New igv? Door belt and pully. Full inspect…" at bounding box center [182, 135] width 147 height 29
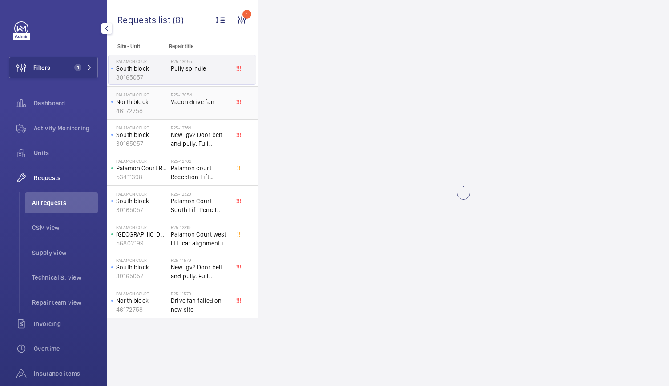
click at [215, 105] on span "Vacon drive fan" at bounding box center [200, 101] width 59 height 9
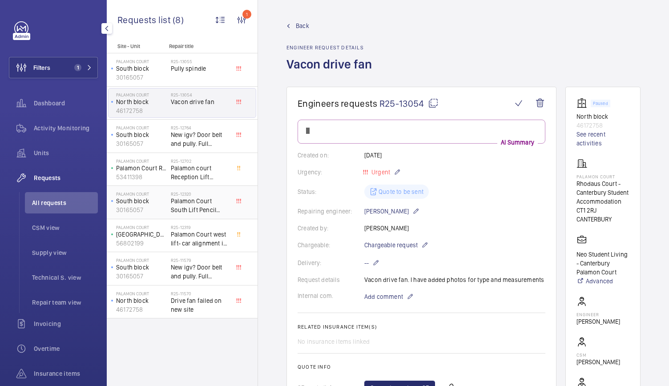
click at [200, 204] on span "Palamon Court South Lift Pencil Switch" at bounding box center [200, 206] width 59 height 18
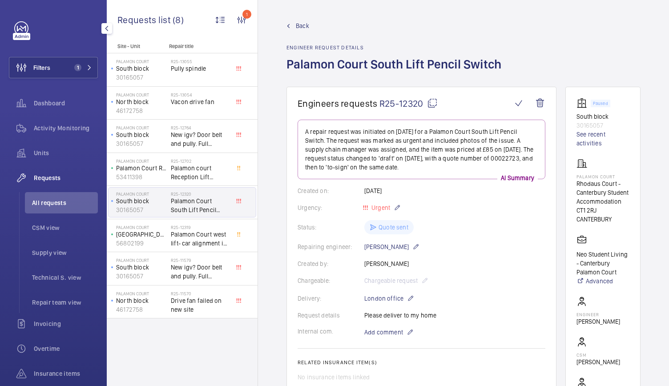
click at [193, 363] on div "Site - Unit Repair title [GEOGRAPHIC_DATA] R25-13055 [GEOGRAPHIC_DATA] 46172758…" at bounding box center [182, 214] width 151 height 343
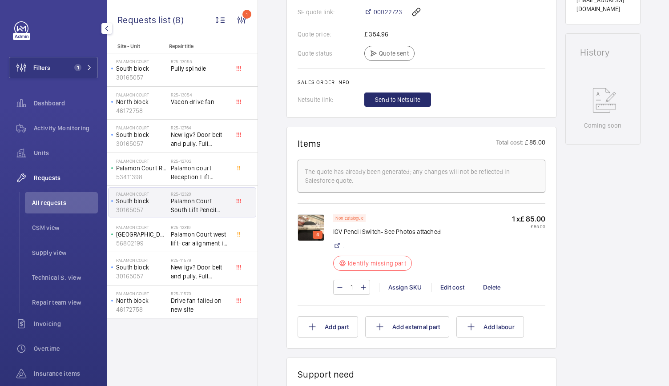
scroll to position [412, 0]
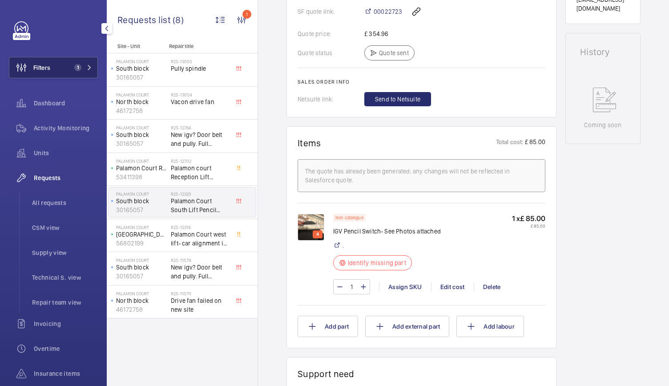
click at [93, 68] on button "Filters 1" at bounding box center [53, 67] width 89 height 21
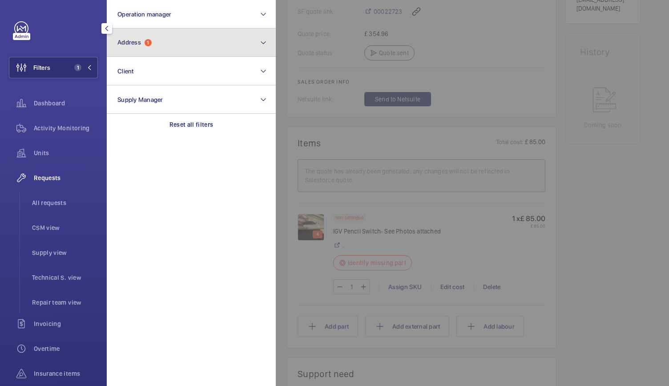
click at [166, 46] on button "Address 1" at bounding box center [191, 42] width 169 height 28
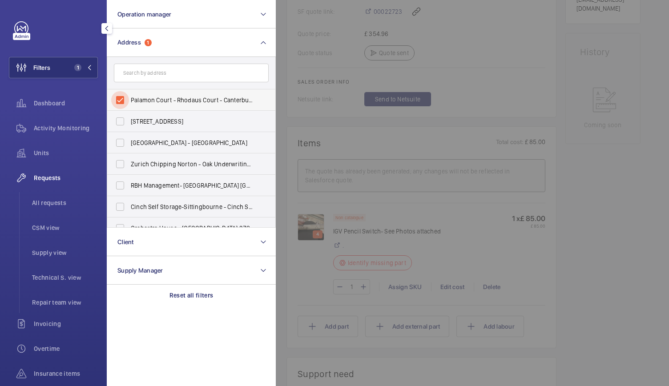
click at [117, 107] on input "Palamon Court - Rhodaus Court - Canterbury Student Accommodation, [GEOGRAPHIC_D…" at bounding box center [120, 100] width 18 height 18
checkbox input "false"
click at [140, 78] on input "text" at bounding box center [191, 73] width 155 height 19
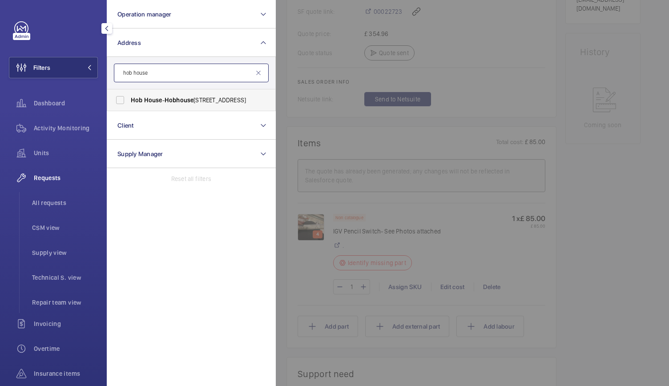
type input "hob house"
click at [136, 97] on span "Hob" at bounding box center [137, 100] width 12 height 7
click at [129, 97] on input "[GEOGRAPHIC_DATA] - [STREET_ADDRESS]" at bounding box center [120, 100] width 18 height 18
checkbox input "true"
click at [61, 127] on span "Activity Monitoring" at bounding box center [66, 128] width 64 height 9
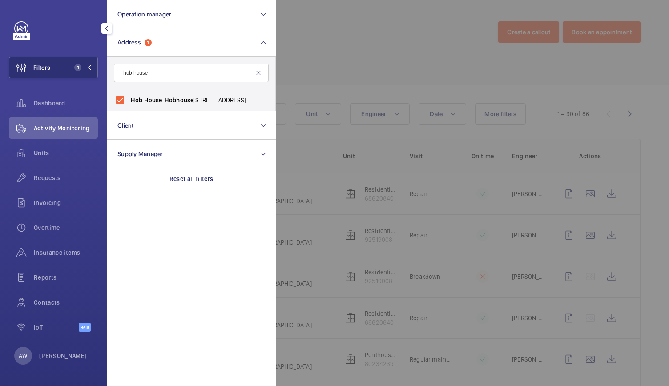
click at [401, 77] on div at bounding box center [610, 193] width 669 height 386
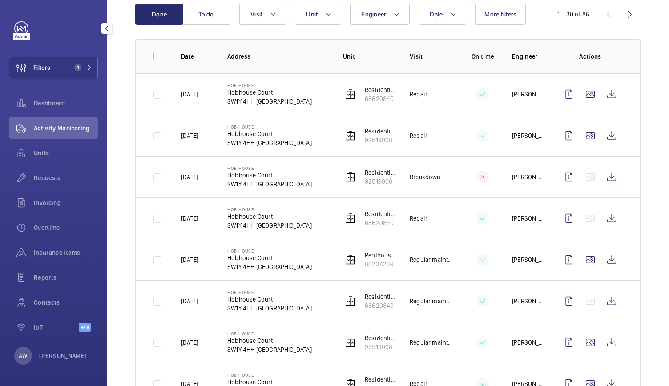
scroll to position [100, 0]
click at [605, 209] on wm-front-icon-button at bounding box center [611, 217] width 21 height 21
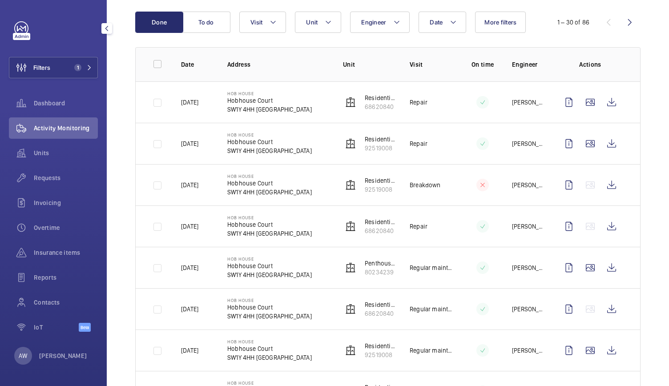
scroll to position [85, 0]
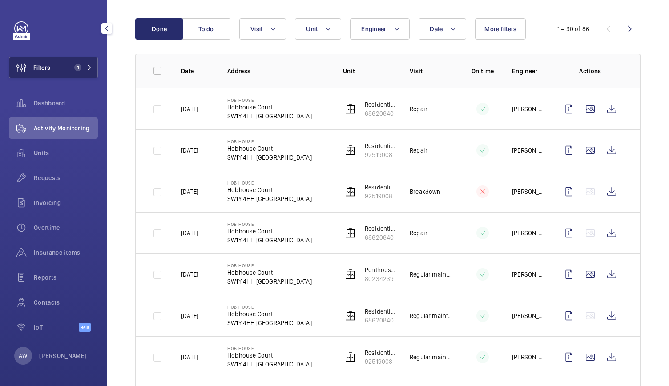
click at [55, 66] on button "Filters 1" at bounding box center [53, 67] width 89 height 21
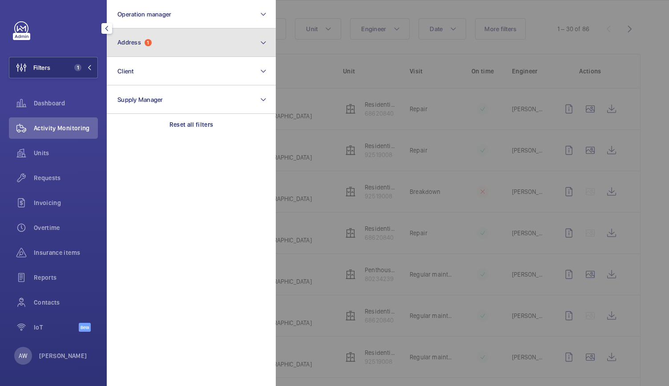
click at [165, 38] on button "Address 1" at bounding box center [191, 42] width 169 height 28
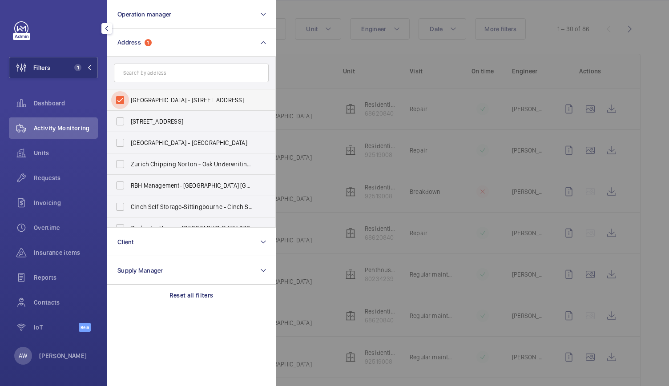
click at [124, 99] on input "[GEOGRAPHIC_DATA] - [STREET_ADDRESS]" at bounding box center [120, 100] width 18 height 18
checkbox input "false"
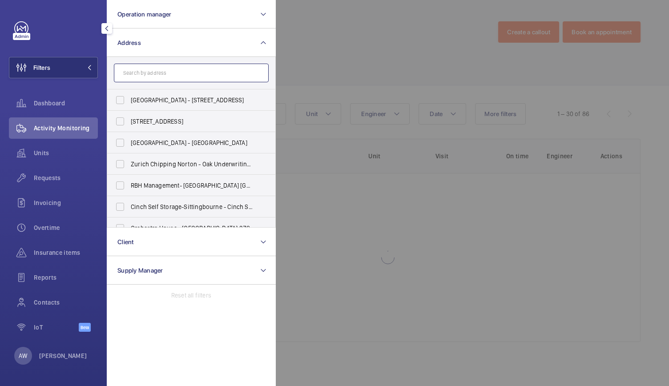
click at [141, 74] on input "text" at bounding box center [191, 73] width 155 height 19
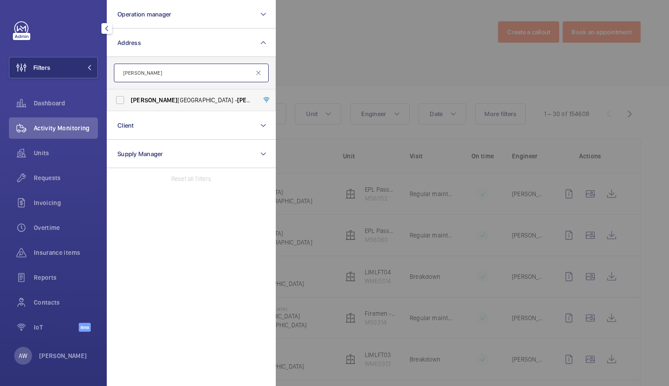
type input "[PERSON_NAME]"
click at [150, 105] on label "[PERSON_NAME][GEOGRAPHIC_DATA] - [PERSON_NAME][GEOGRAPHIC_DATA]" at bounding box center [184, 99] width 155 height 21
click at [129, 105] on input "[PERSON_NAME][GEOGRAPHIC_DATA] - [PERSON_NAME][GEOGRAPHIC_DATA]" at bounding box center [120, 100] width 18 height 18
checkbox input "true"
click at [344, 53] on div at bounding box center [610, 193] width 669 height 386
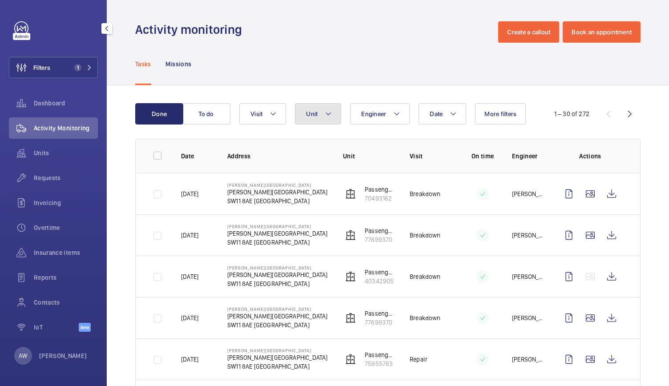
click at [318, 106] on button "Unit" at bounding box center [318, 113] width 46 height 21
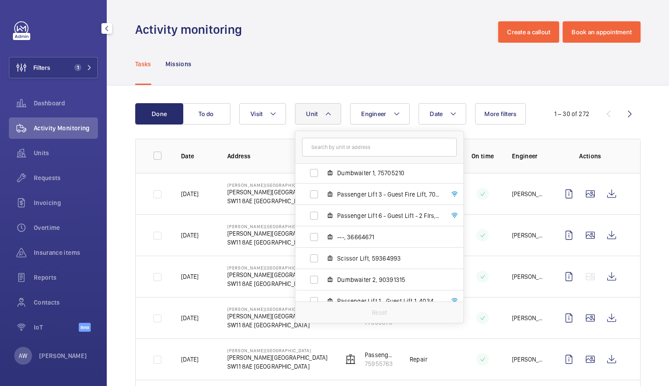
scroll to position [44, 0]
click at [360, 199] on span "Passenger Lift 3 - Guest Fire Lift, 70493162" at bounding box center [388, 194] width 103 height 9
click at [323, 199] on input "Passenger Lift 3 - Guest Fire Lift, 70493162" at bounding box center [314, 195] width 18 height 18
checkbox input "true"
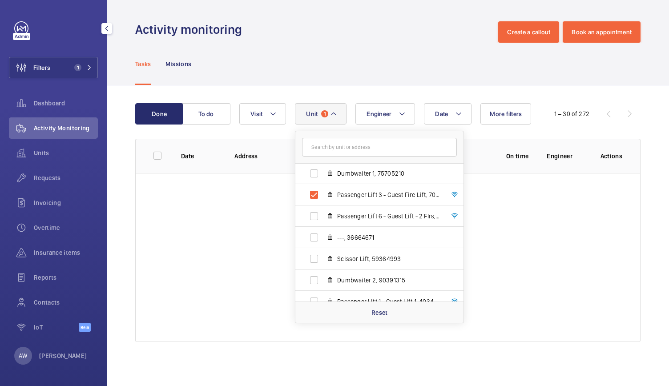
click at [341, 20] on wm-front-admin-header "Activity monitoring Create a callout Book an appointment" at bounding box center [388, 21] width 562 height 43
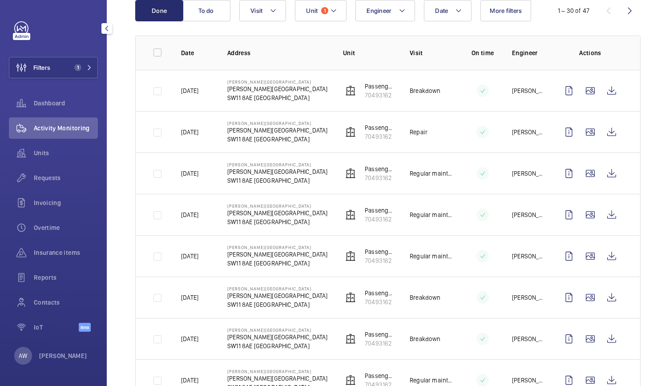
scroll to position [123, 0]
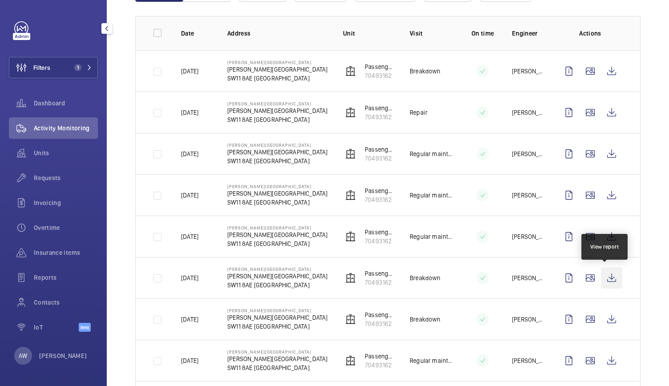
click at [610, 283] on wm-front-icon-button at bounding box center [611, 277] width 21 height 21
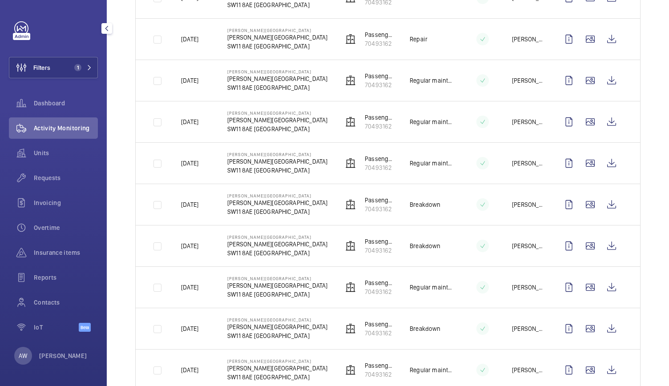
scroll to position [197, 0]
click at [607, 247] on wm-front-icon-button at bounding box center [611, 245] width 21 height 21
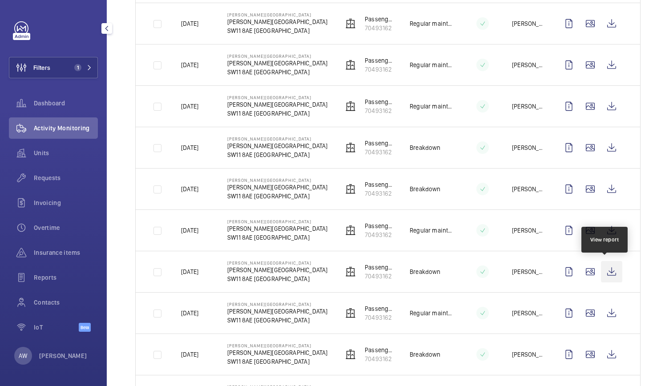
click at [606, 274] on wm-front-icon-button at bounding box center [611, 271] width 21 height 21
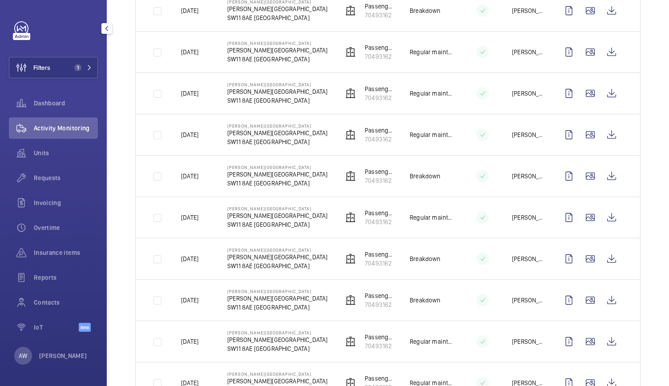
scroll to position [586, 0]
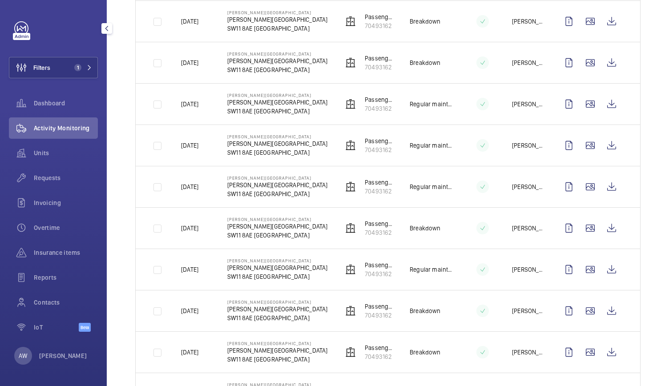
drag, startPoint x: 537, startPoint y: 267, endPoint x: 126, endPoint y: 208, distance: 415.4
click at [126, 208] on div "Done To do Date Engineer Unit 1 Visit More filters 1 – 30 of 47 Date Address Un…" at bounding box center [388, 174] width 562 height 1351
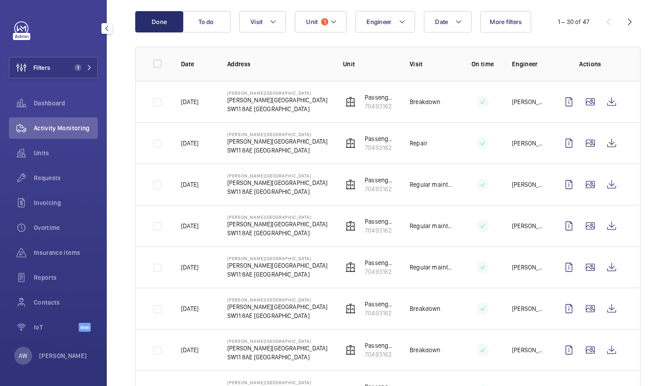
scroll to position [0, 0]
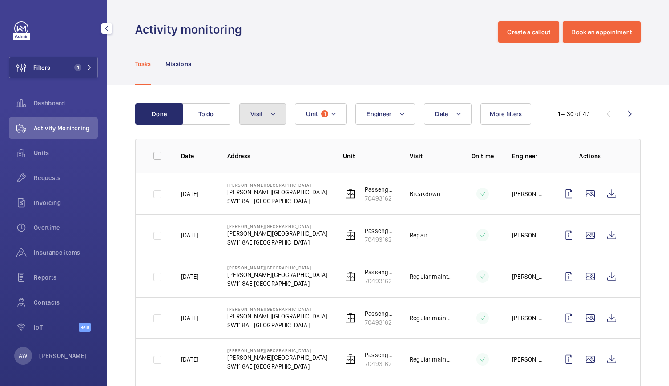
click at [274, 113] on mat-icon at bounding box center [273, 114] width 7 height 11
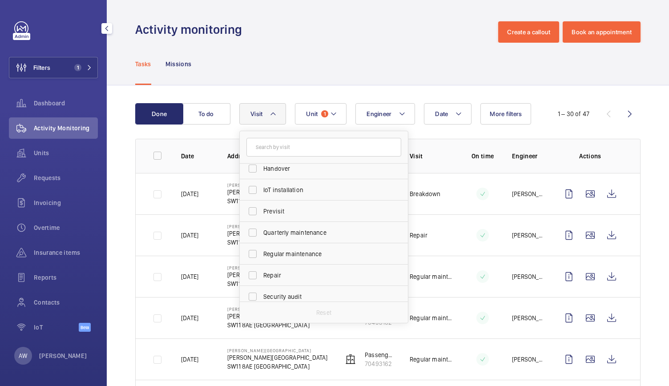
scroll to position [116, 0]
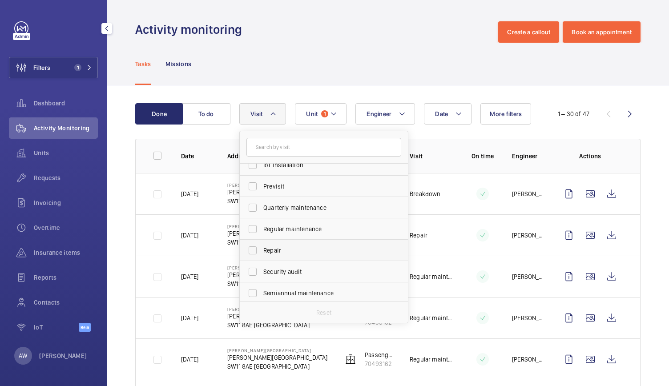
click at [276, 246] on span "Repair" at bounding box center [324, 250] width 122 height 9
click at [262, 246] on input "Repair" at bounding box center [253, 251] width 18 height 18
checkbox input "true"
click at [356, 29] on div "Activity monitoring Create a callout Book an appointment" at bounding box center [387, 31] width 505 height 21
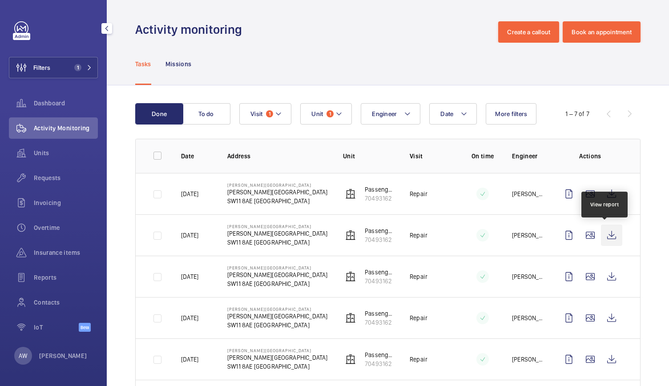
click at [610, 230] on wm-front-icon-button at bounding box center [611, 235] width 21 height 21
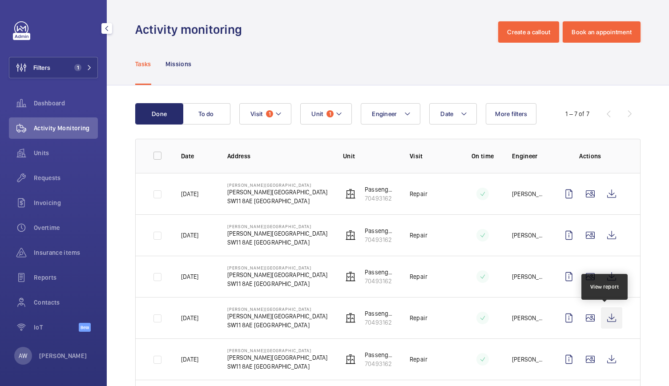
click at [603, 320] on wm-front-icon-button at bounding box center [611, 317] width 21 height 21
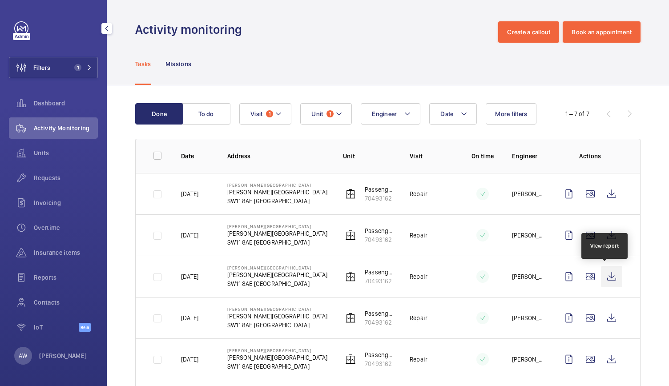
click at [610, 275] on wm-front-icon-button at bounding box center [611, 276] width 21 height 21
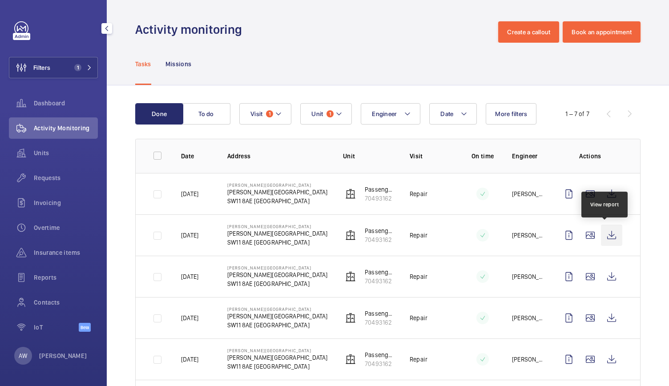
click at [610, 239] on wm-front-icon-button at bounding box center [611, 235] width 21 height 21
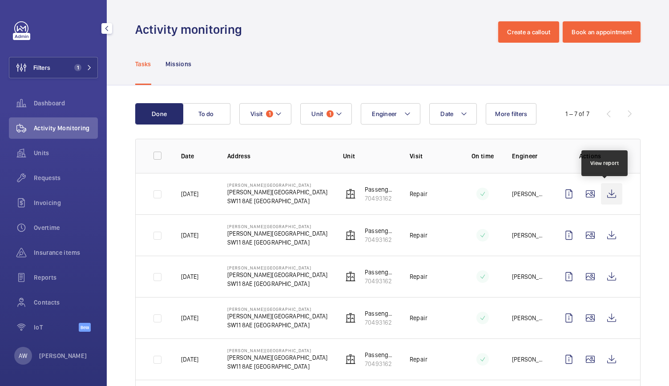
click at [607, 194] on wm-front-icon-button at bounding box center [611, 193] width 21 height 21
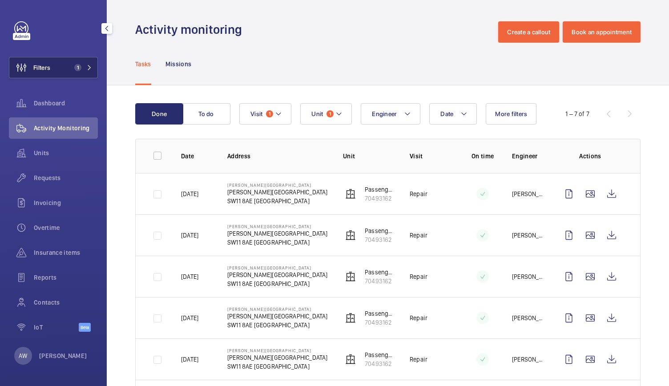
click at [78, 59] on button "Filters 1" at bounding box center [53, 67] width 89 height 21
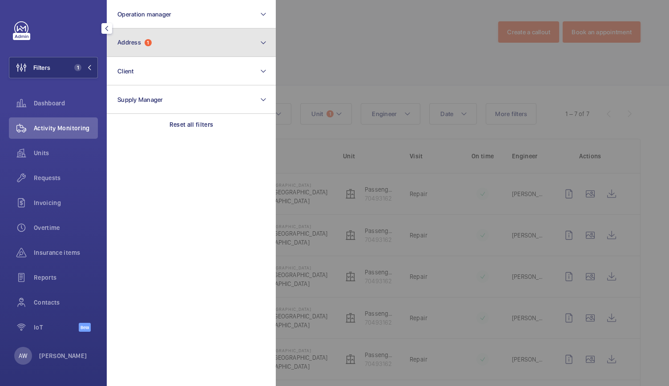
click at [142, 50] on button "Address 1" at bounding box center [191, 42] width 169 height 28
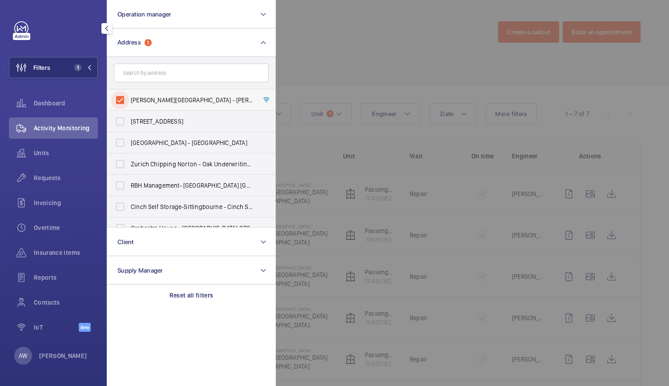
click at [120, 97] on input "[PERSON_NAME][GEOGRAPHIC_DATA] - [PERSON_NAME][GEOGRAPHIC_DATA]" at bounding box center [120, 100] width 18 height 18
checkbox input "false"
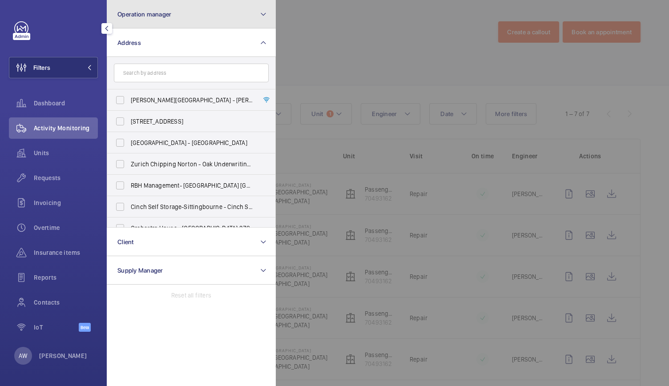
click at [154, 23] on button "Operation manager" at bounding box center [191, 14] width 169 height 28
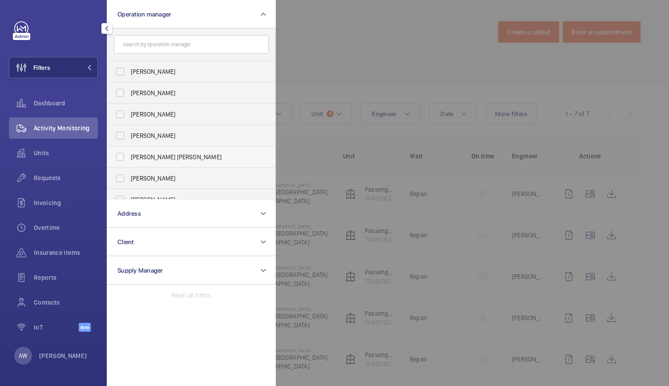
scroll to position [33, 0]
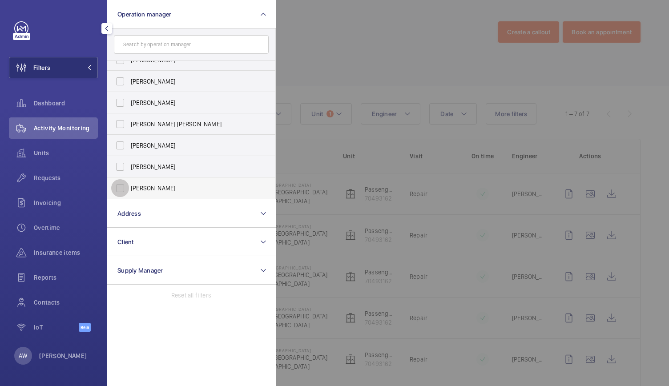
click at [121, 186] on input "[PERSON_NAME]" at bounding box center [120, 188] width 18 height 18
checkbox input "true"
click at [41, 149] on span "Units" at bounding box center [66, 153] width 64 height 9
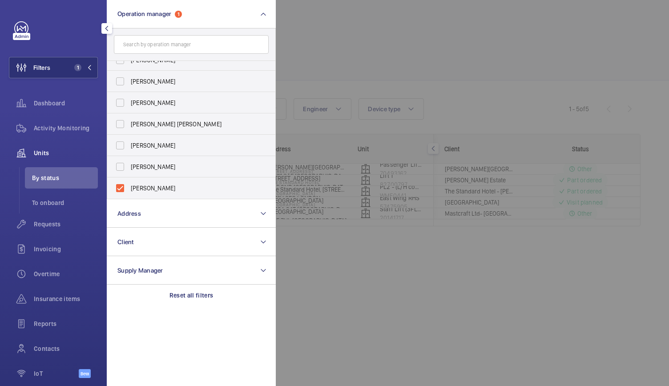
click at [477, 89] on div at bounding box center [610, 193] width 669 height 386
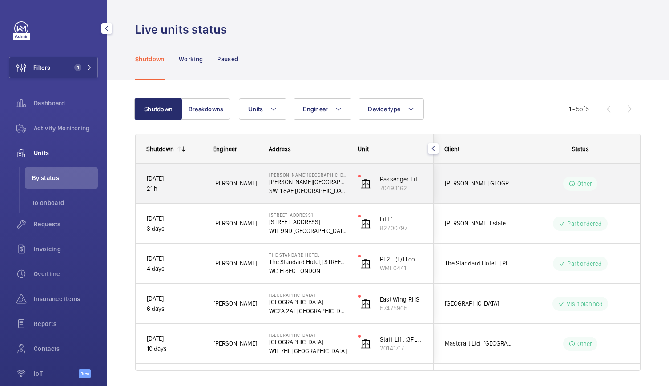
click at [263, 193] on div "[PERSON_NAME][GEOGRAPHIC_DATA] [PERSON_NAME][GEOGRAPHIC_DATA]" at bounding box center [303, 184] width 88 height 40
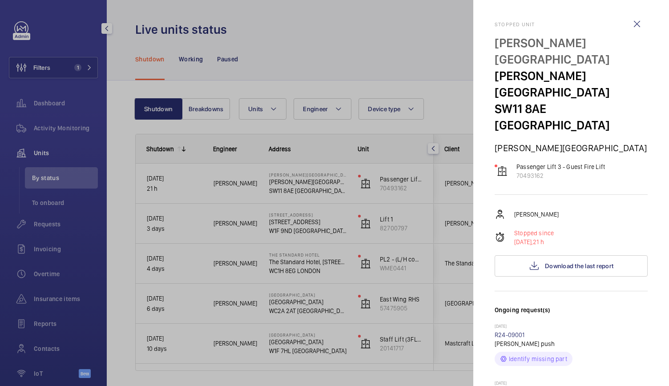
click at [245, 224] on div at bounding box center [334, 193] width 669 height 386
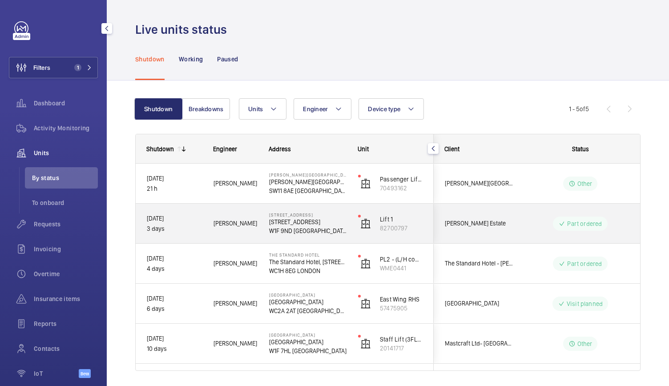
click at [245, 239] on div "[PERSON_NAME]" at bounding box center [230, 224] width 56 height 40
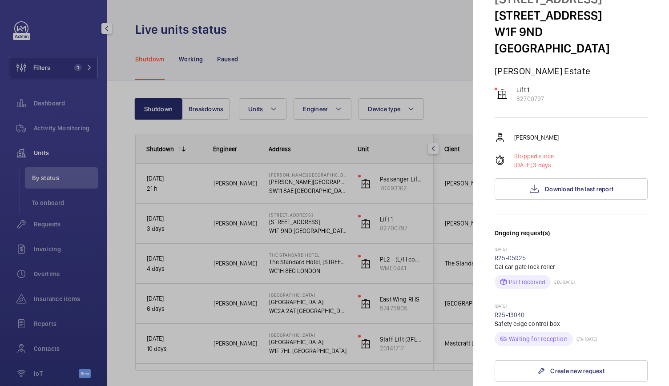
scroll to position [53, 0]
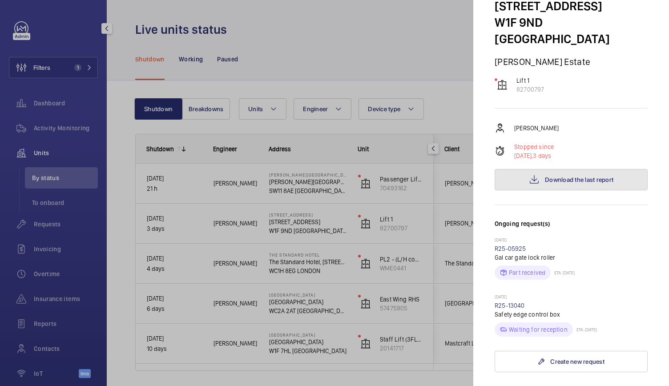
click at [524, 182] on button "Download the last report" at bounding box center [571, 179] width 153 height 21
click at [375, 82] on div at bounding box center [334, 193] width 669 height 386
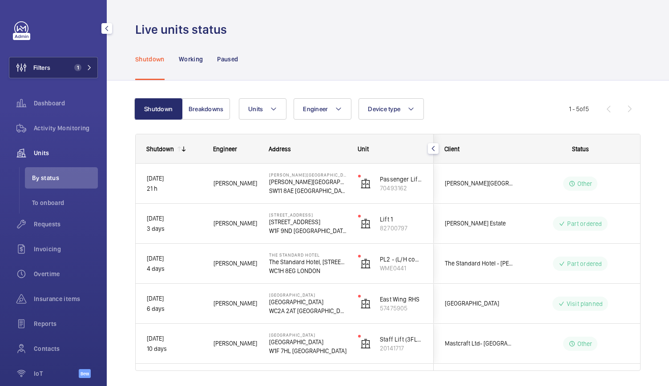
click at [85, 72] on button "Filters 1" at bounding box center [53, 67] width 89 height 21
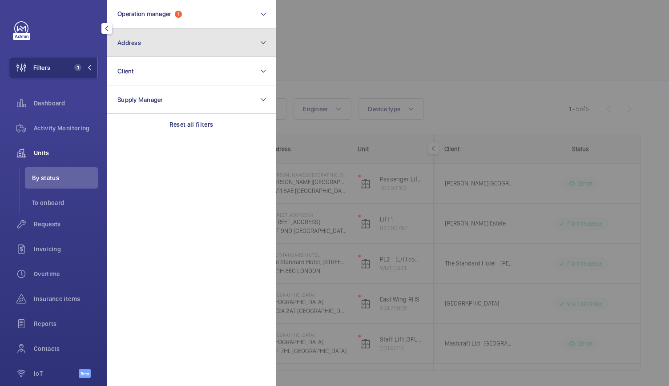
click at [144, 43] on button "Address" at bounding box center [191, 42] width 169 height 28
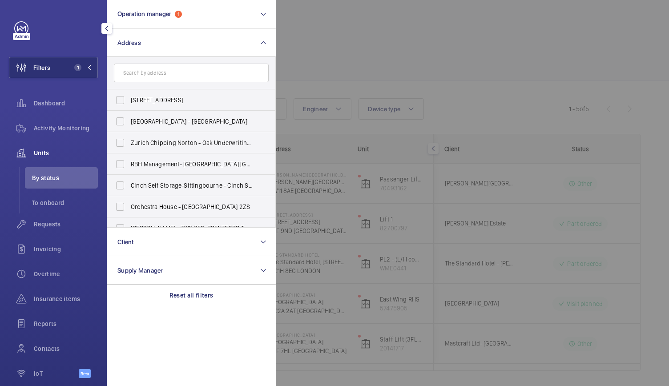
click at [318, 227] on div at bounding box center [610, 193] width 669 height 386
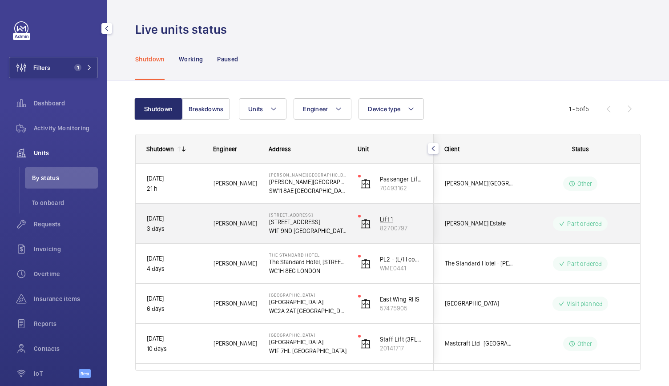
click at [380, 232] on p "82700797" at bounding box center [401, 228] width 43 height 9
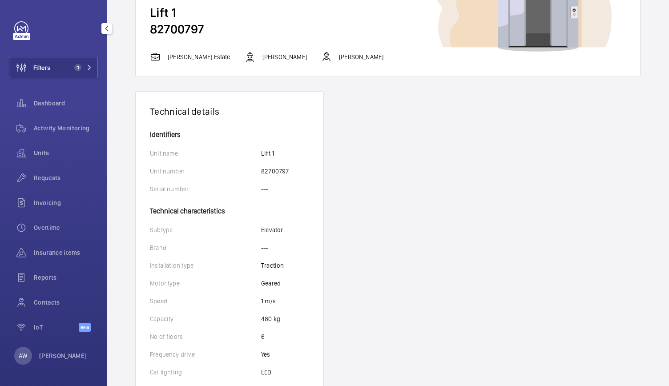
scroll to position [57, 0]
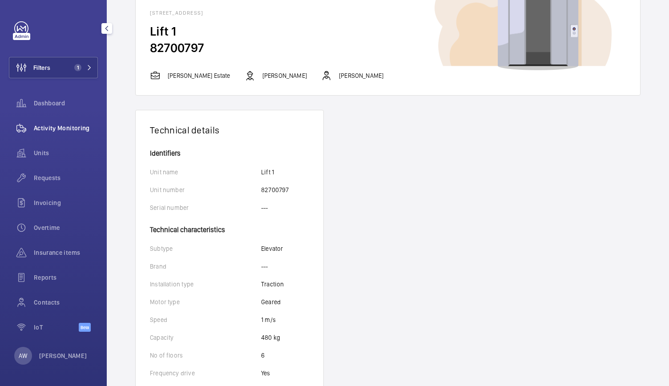
click at [49, 132] on span "Activity Monitoring" at bounding box center [66, 128] width 64 height 9
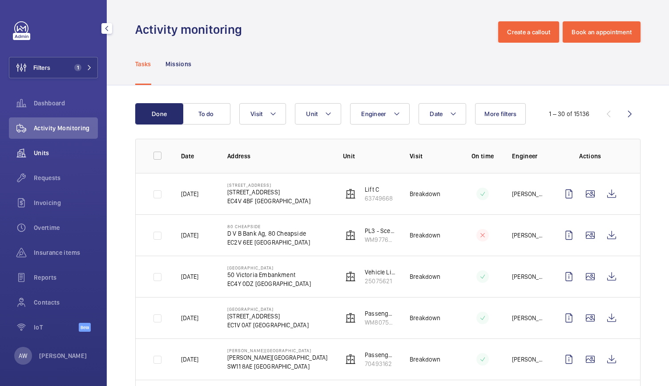
click at [49, 157] on span "Units" at bounding box center [66, 153] width 64 height 9
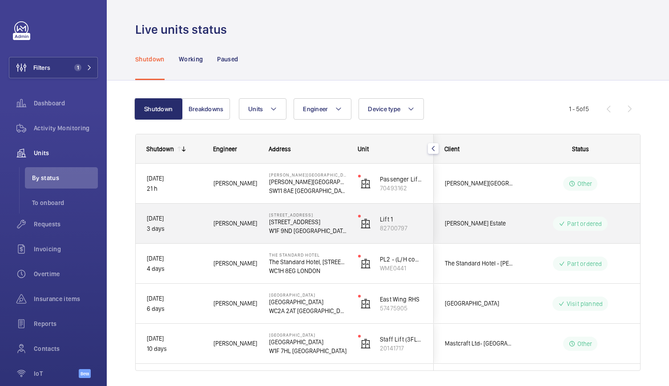
click at [258, 234] on div "[STREET_ADDRESS]" at bounding box center [302, 224] width 89 height 40
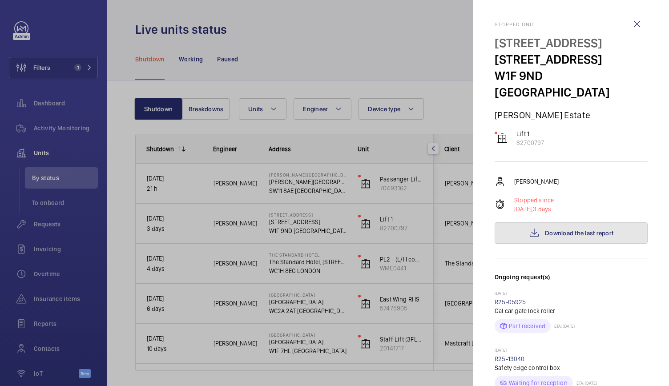
click at [547, 233] on span "Download the last report" at bounding box center [579, 233] width 69 height 7
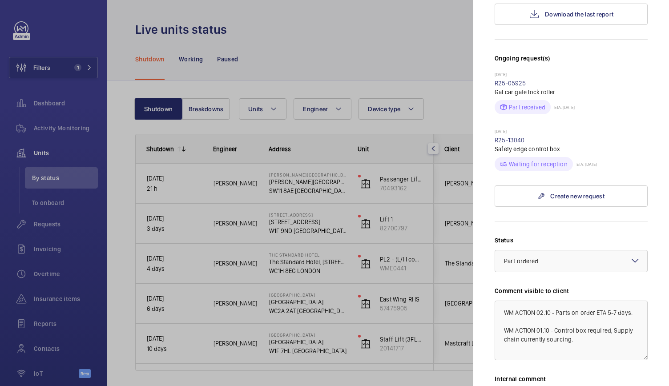
scroll to position [239, 0]
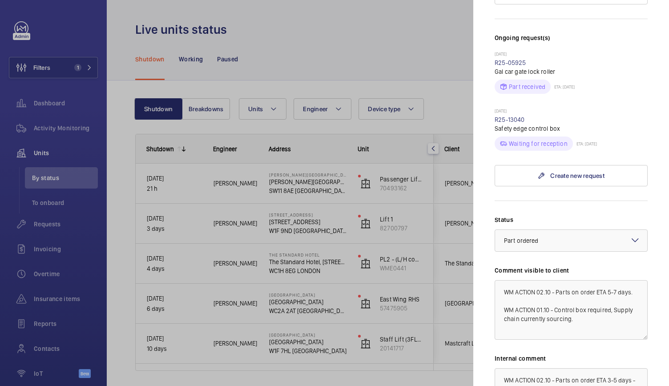
drag, startPoint x: 337, startPoint y: 226, endPoint x: 180, endPoint y: 132, distance: 183.2
click at [180, 132] on div at bounding box center [334, 193] width 669 height 386
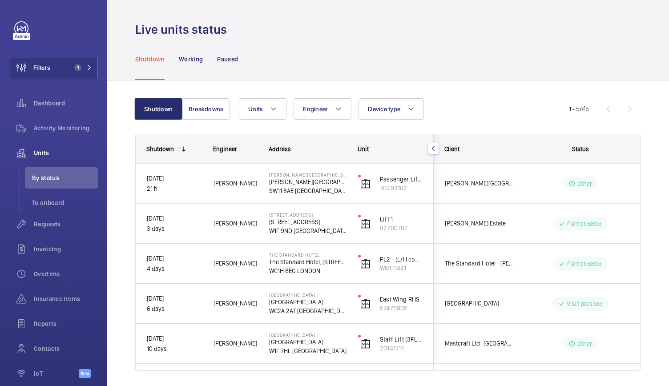
scroll to position [0, 0]
click at [47, 120] on div "Activity Monitoring" at bounding box center [53, 127] width 89 height 21
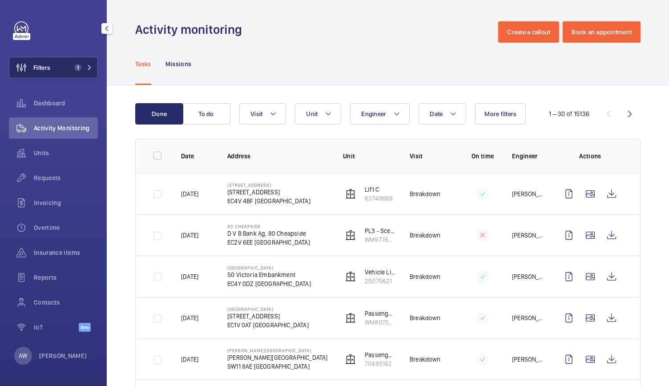
click at [63, 62] on button "Filters 1" at bounding box center [53, 67] width 89 height 21
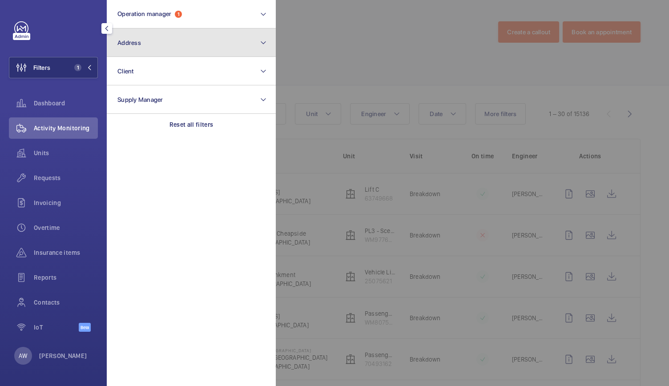
click at [122, 39] on span "Address" at bounding box center [129, 42] width 24 height 7
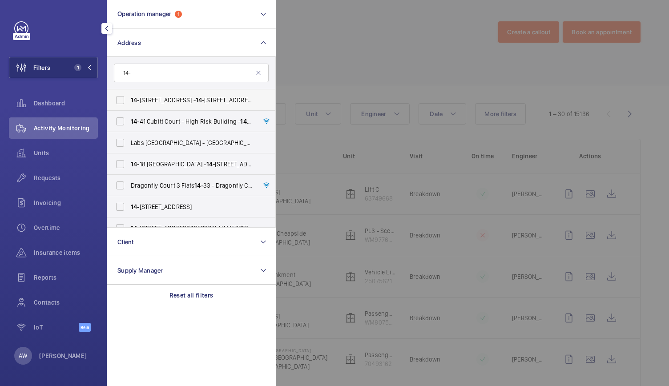
type input "14-"
click at [174, 101] on span "[STREET_ADDRESS]" at bounding box center [192, 100] width 122 height 9
click at [129, 101] on input "[STREET_ADDRESS]" at bounding box center [120, 100] width 18 height 18
checkbox input "true"
click at [368, 30] on div at bounding box center [610, 193] width 669 height 386
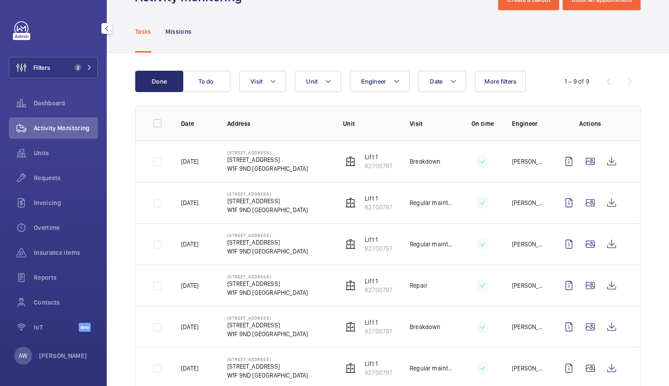
scroll to position [36, 0]
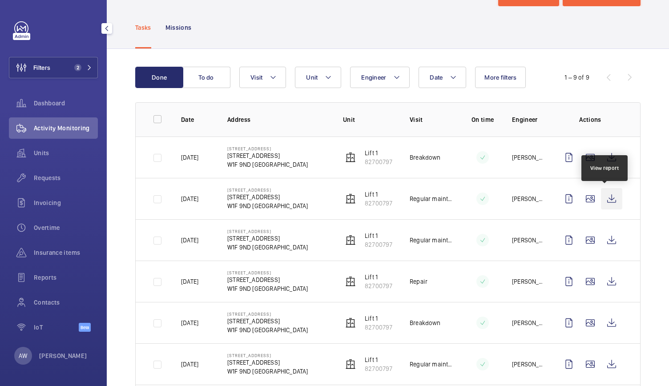
click at [606, 198] on wm-front-icon-button at bounding box center [611, 198] width 21 height 21
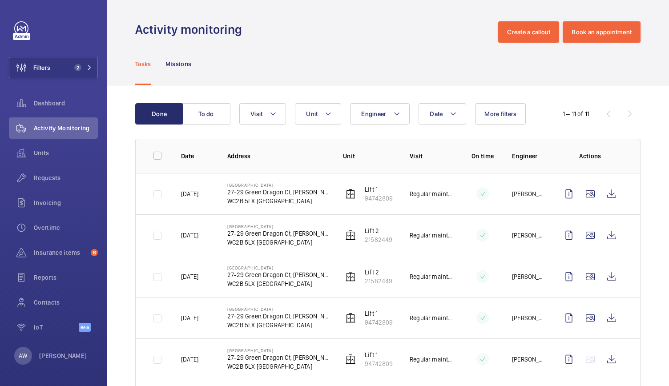
scroll to position [112, 0]
